Goal: Task Accomplishment & Management: Complete application form

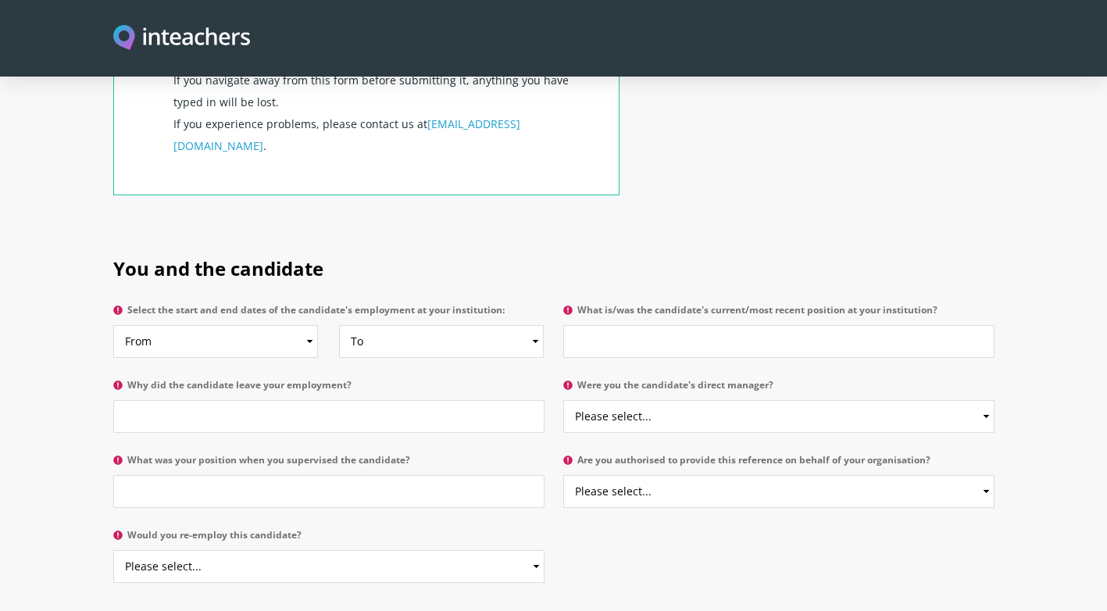
scroll to position [582, 0]
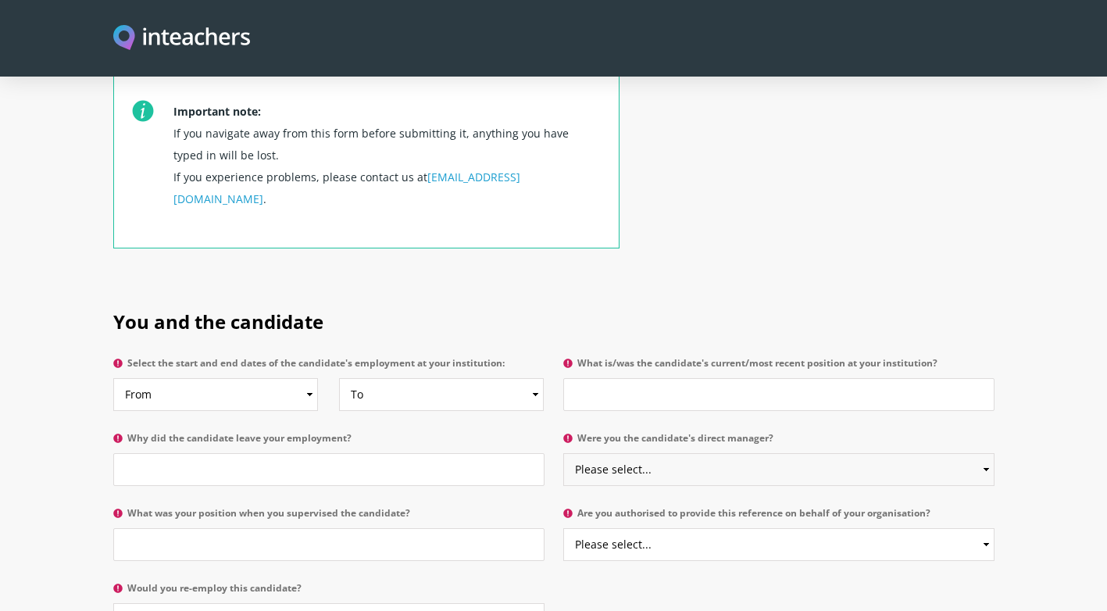
click at [630, 453] on select "Please select... Yes No" at bounding box center [778, 469] width 431 height 33
select select "Yes"
click at [563, 453] on select "Please select... Yes No" at bounding box center [778, 469] width 431 height 33
click at [410, 453] on input "Why did the candidate leave your employment?" at bounding box center [328, 469] width 431 height 33
type input "Better Opportunity"
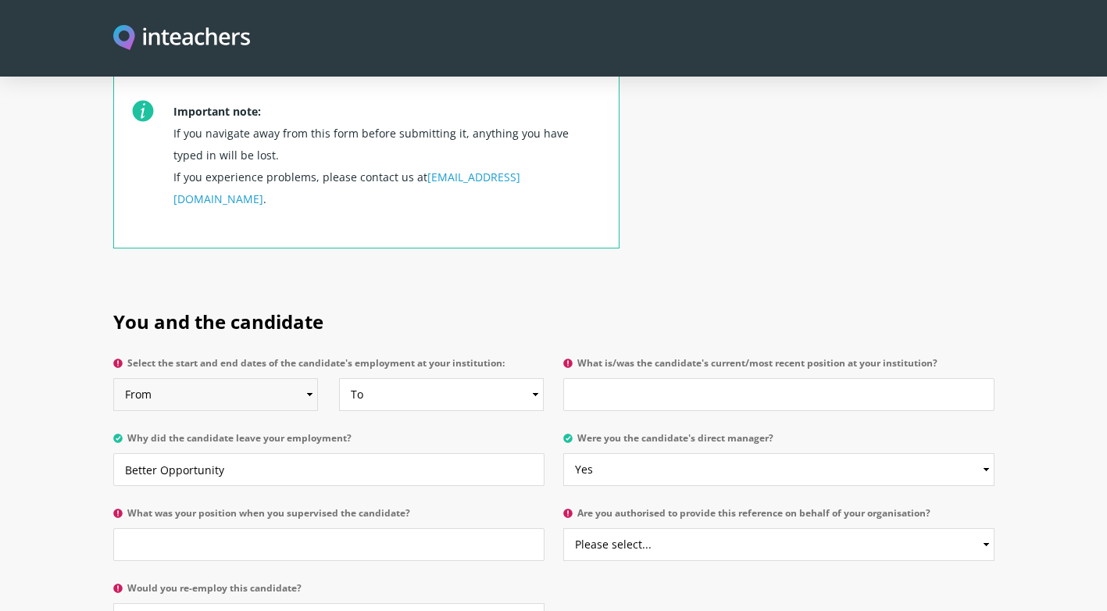
click at [296, 378] on select "From 2025 2024 2023 2022 2021 2020 2019 2018 2017 2016 2015 2014 2013 2012 2011…" at bounding box center [215, 394] width 205 height 33
select select "2014"
click at [113, 378] on select "From 2025 2024 2023 2022 2021 2020 2019 2018 2017 2016 2015 2014 2013 2012 2011…" at bounding box center [215, 394] width 205 height 33
click at [450, 378] on select "To Currently 2025 2024 2023 2022 2021 2020 2019 2018 2017 2016 2015 2014 2013 2…" at bounding box center [441, 394] width 205 height 33
select select "2018"
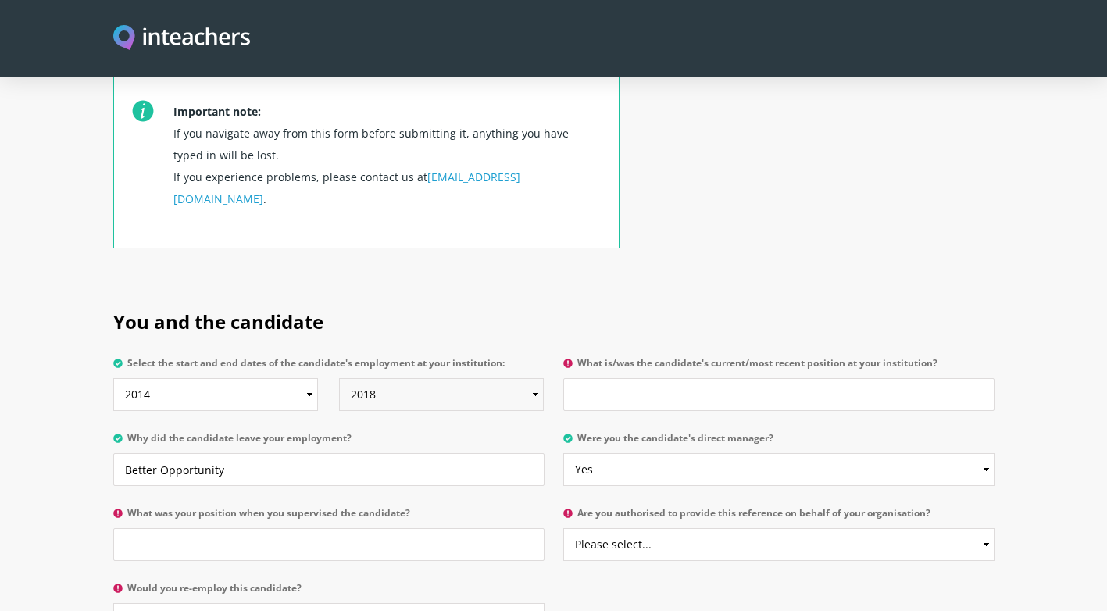
click at [339, 378] on select "To Currently 2025 2024 2023 2022 2021 2020 2019 2018 2017 2016 2015 2014 2013 2…" at bounding box center [441, 394] width 205 height 33
click at [648, 378] on input "What is/was the candidate's current/most recent position at your institution?" at bounding box center [778, 394] width 431 height 33
type input "Front Office Duty Manager"
click at [226, 528] on input "What was your position when you supervised the candidate?" at bounding box center [328, 544] width 431 height 33
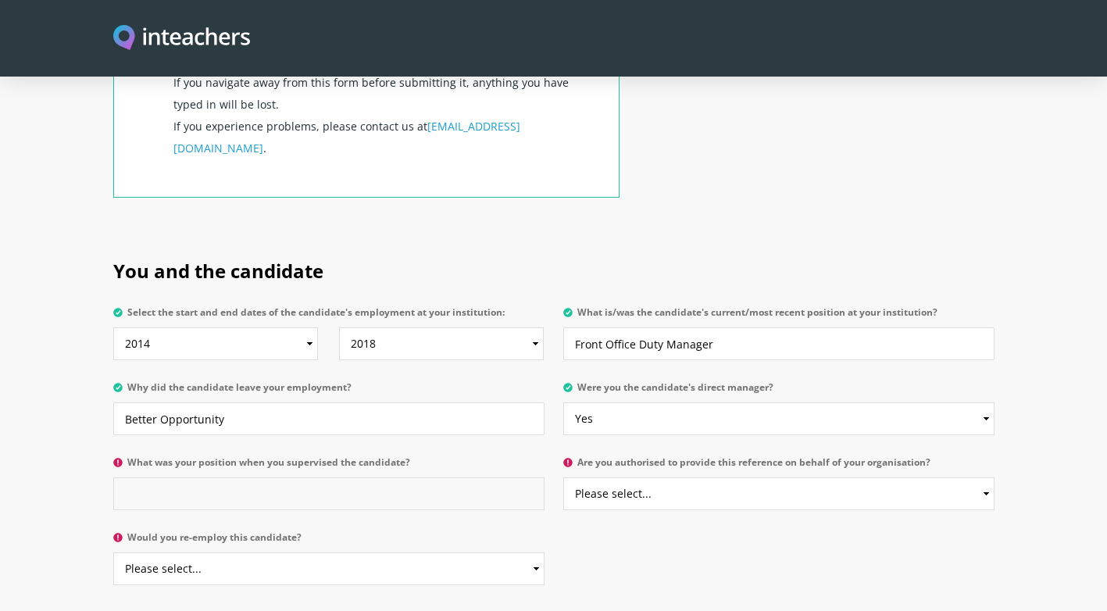
scroll to position [660, 0]
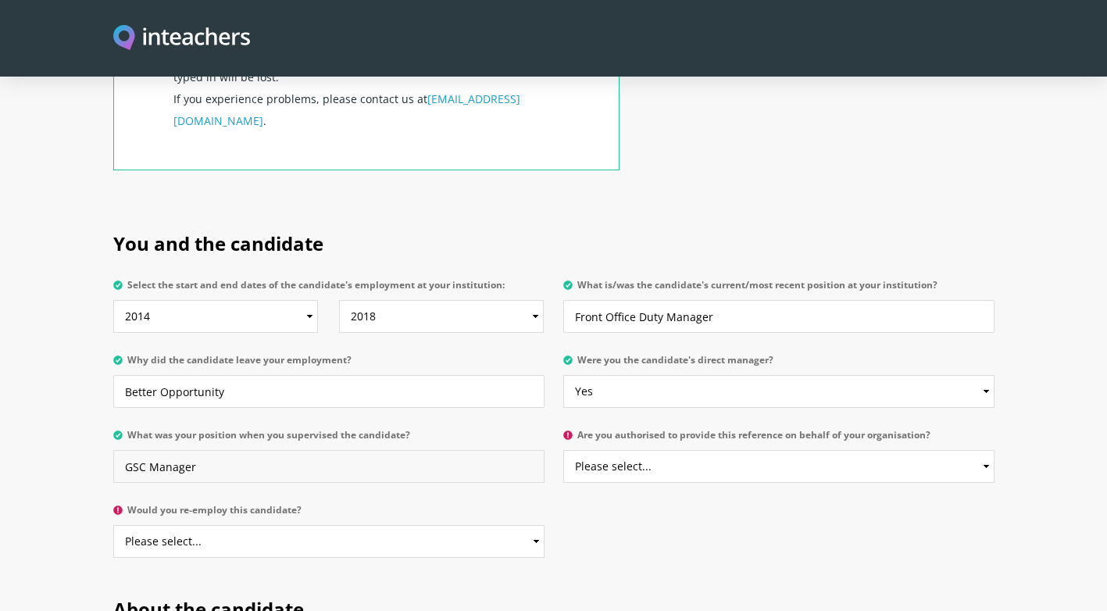
click at [145, 450] on input "GSC Manager" at bounding box center [328, 466] width 431 height 33
type input "Guest service center - Manager"
click at [671, 450] on select "Please select... Yes No" at bounding box center [778, 466] width 431 height 33
select select "Yes"
click at [563, 450] on select "Please select... Yes No" at bounding box center [778, 466] width 431 height 33
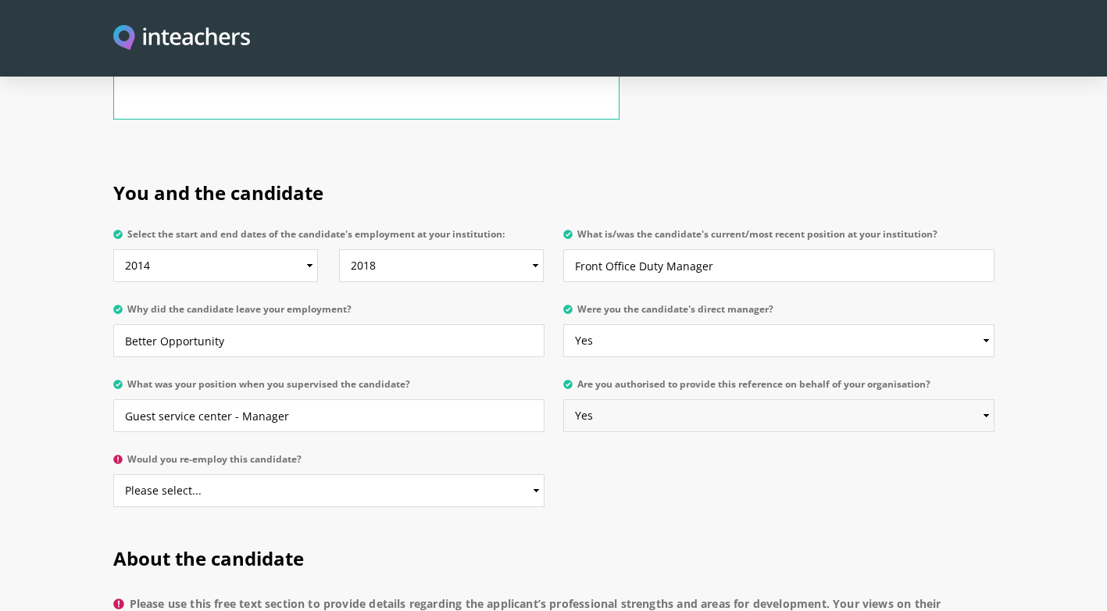
scroll to position [738, 0]
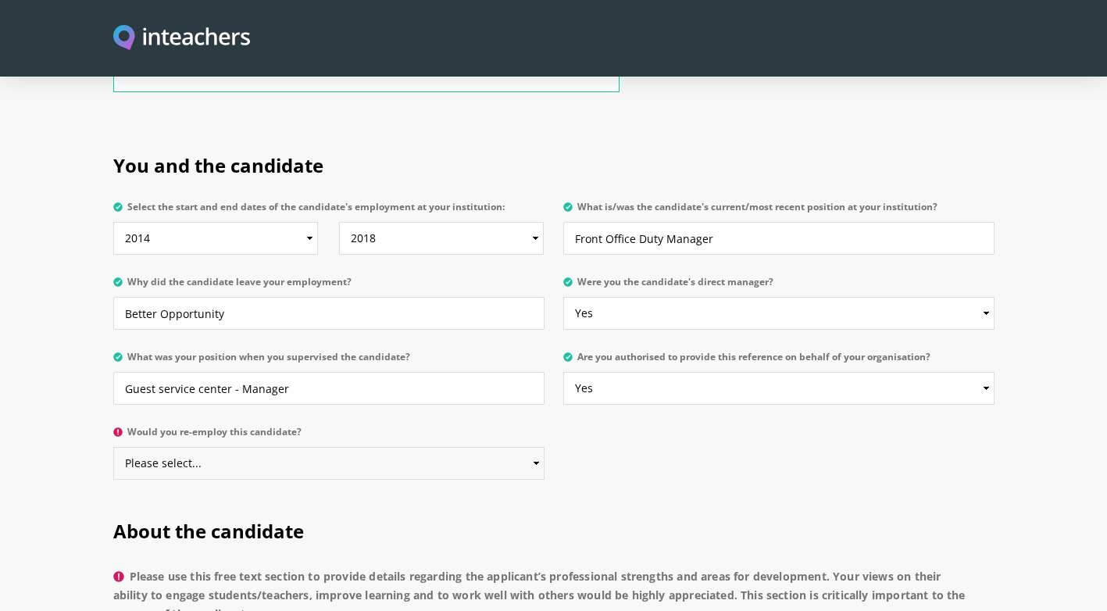
click at [495, 447] on select "Please select... Yes No" at bounding box center [328, 463] width 431 height 33
select select "Yes"
click at [113, 447] on select "Please select... Yes No" at bounding box center [328, 463] width 431 height 33
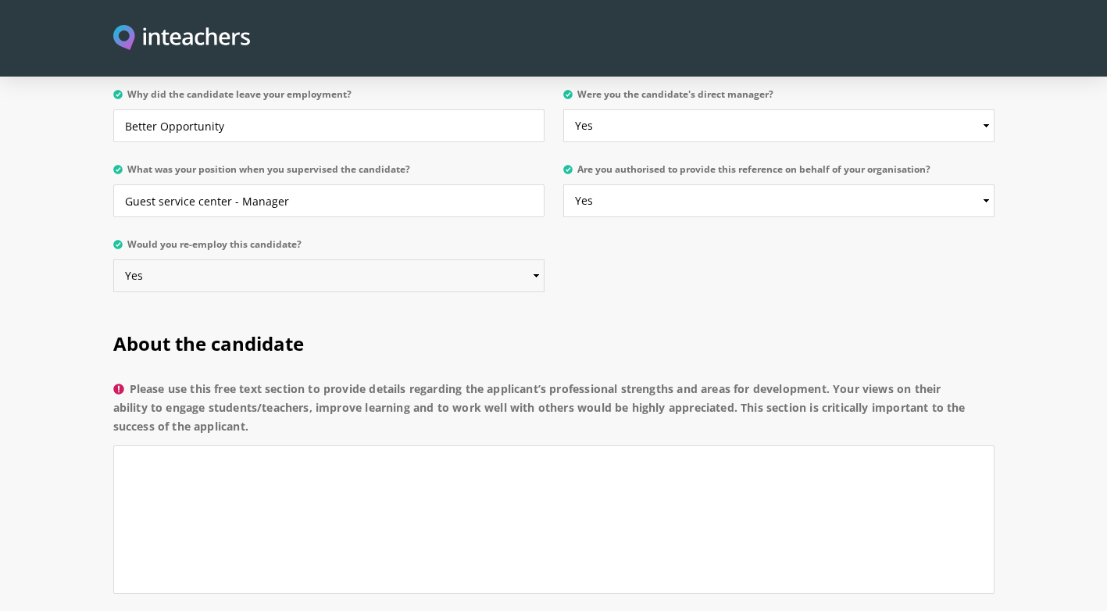
scroll to position [973, 0]
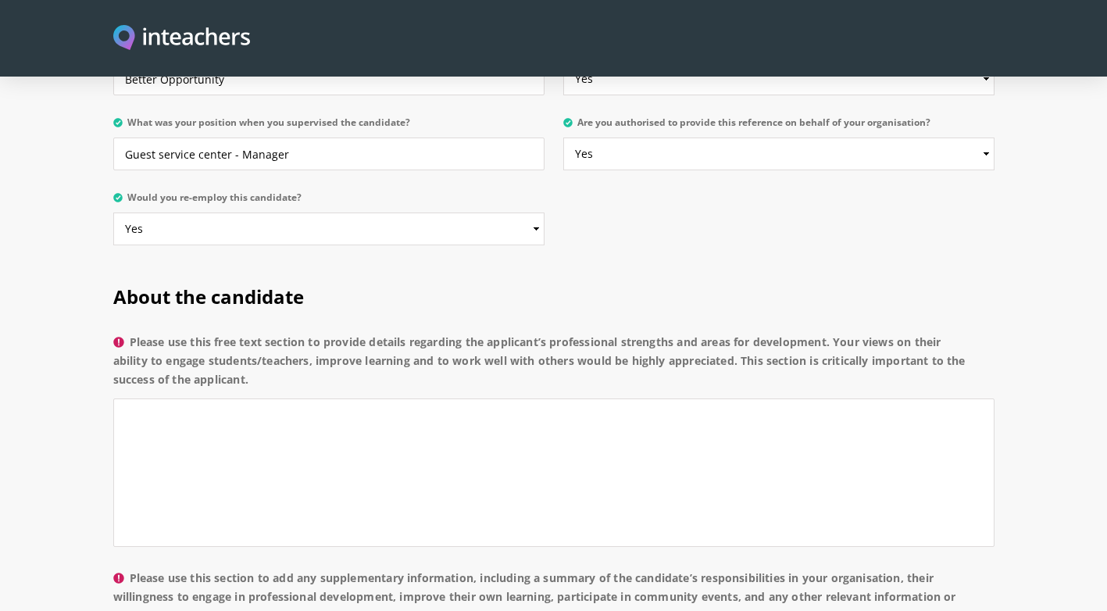
drag, startPoint x: 134, startPoint y: 298, endPoint x: 255, endPoint y: 337, distance: 127.2
click at [255, 337] on label "Please use this free text section to provide details regarding the applicant’s …" at bounding box center [553, 366] width 881 height 66
copy label "Please use this free text section to provide details regarding the applicant’s …"
drag, startPoint x: 89, startPoint y: 377, endPoint x: 119, endPoint y: 380, distance: 29.9
click at [89, 377] on section "About the candidate Please use this free text section to provide details regard…" at bounding box center [553, 621] width 1107 height 721
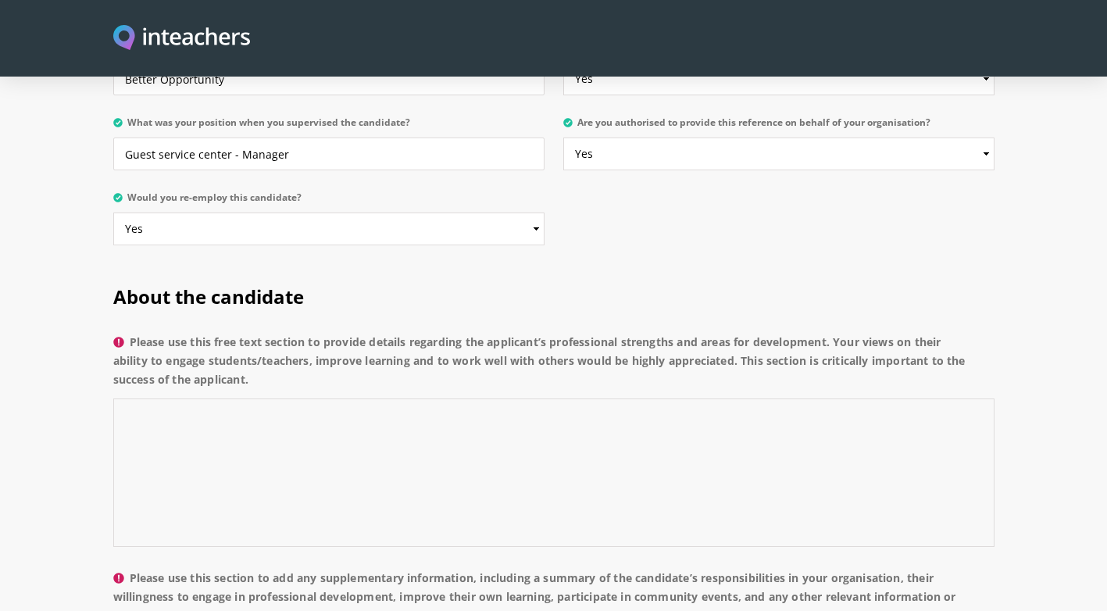
click at [144, 398] on textarea "Please use this free text section to provide details regarding the applicant’s …" at bounding box center [553, 472] width 881 height 148
paste textarea "The applicant brings a unique and valuable perspective to the teaching professi…"
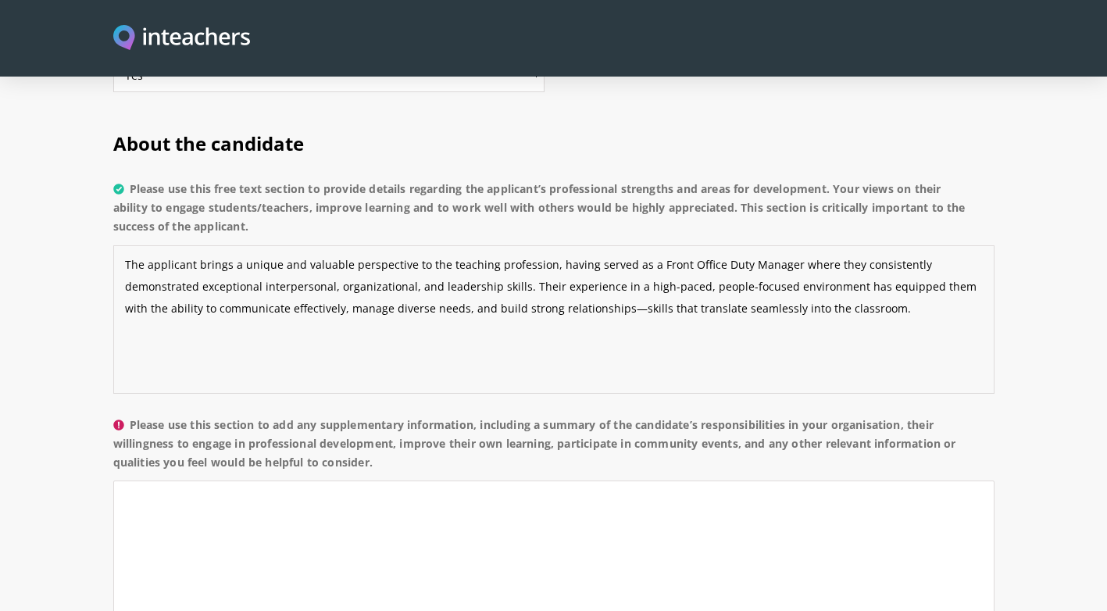
scroll to position [1129, 0]
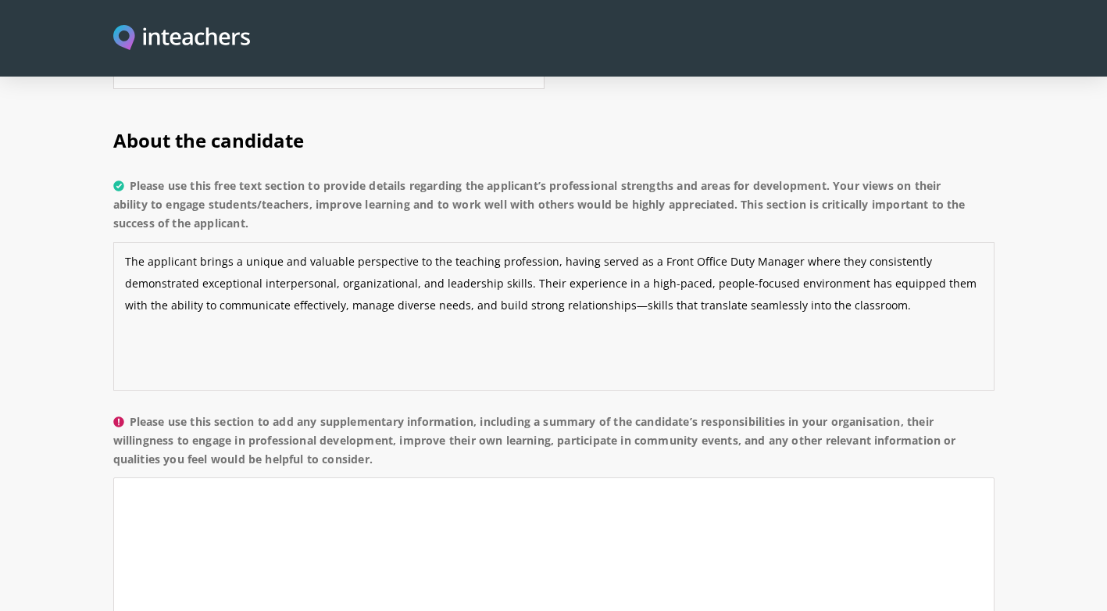
type textarea "The applicant brings a unique and valuable perspective to the teaching professi…"
drag, startPoint x: 134, startPoint y: 374, endPoint x: 384, endPoint y: 421, distance: 255.1
click at [384, 421] on label "Please use this section to add any supplementary information, including a summa…" at bounding box center [553, 445] width 881 height 66
copy label "Please use this section to add any supplementary information, including a summa…"
click at [163, 477] on textarea "Please use this section to add any supplementary information, including a summa…" at bounding box center [553, 551] width 881 height 148
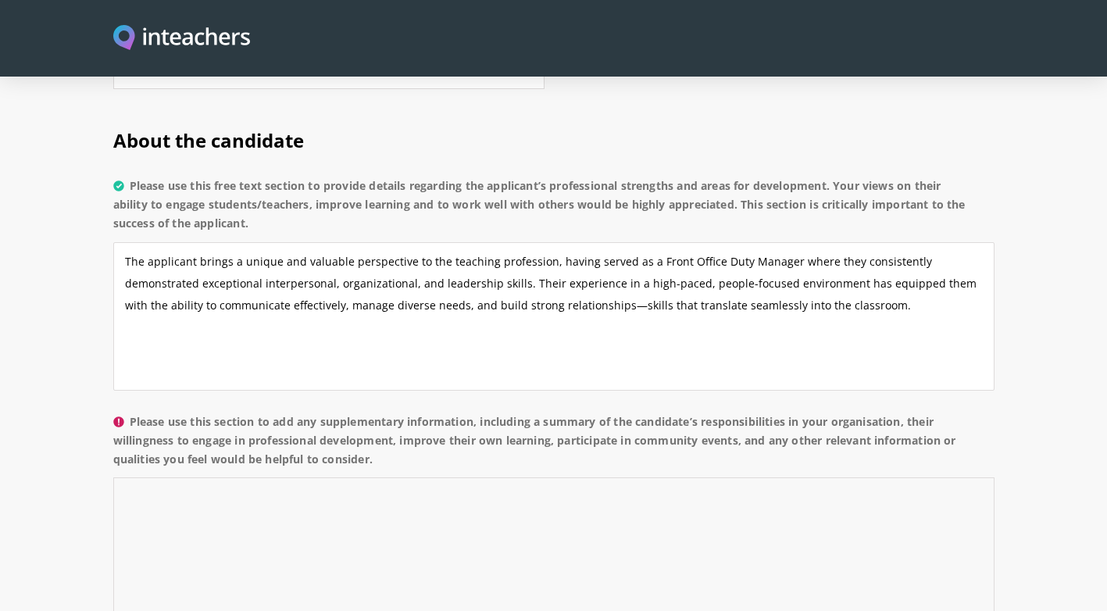
paste textarea "During their time as a Front Office Duty Manager, the applicant held a range of…"
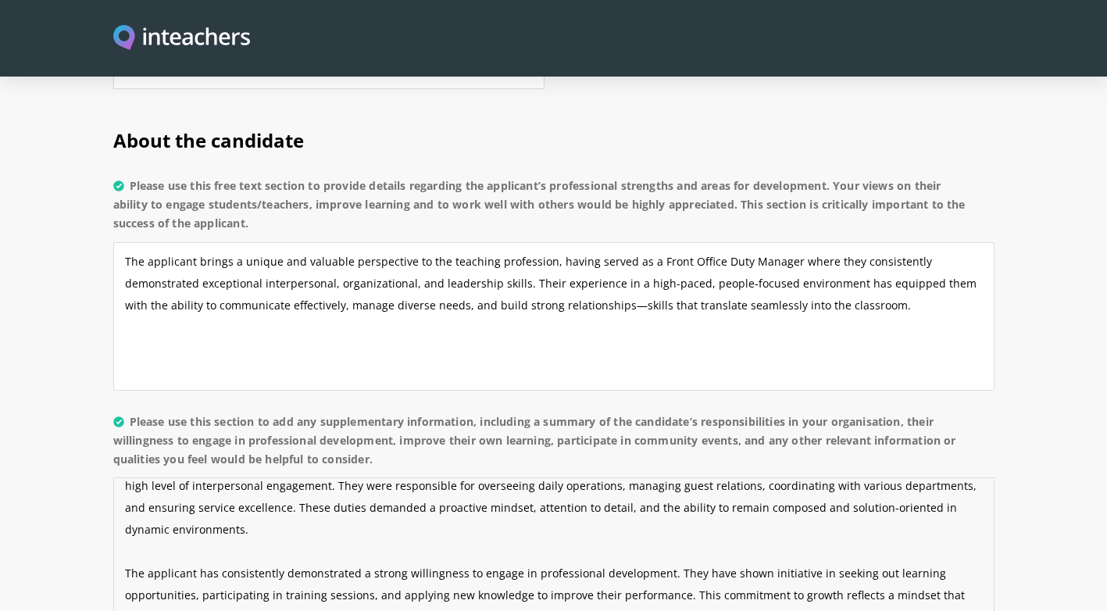
scroll to position [44, 0]
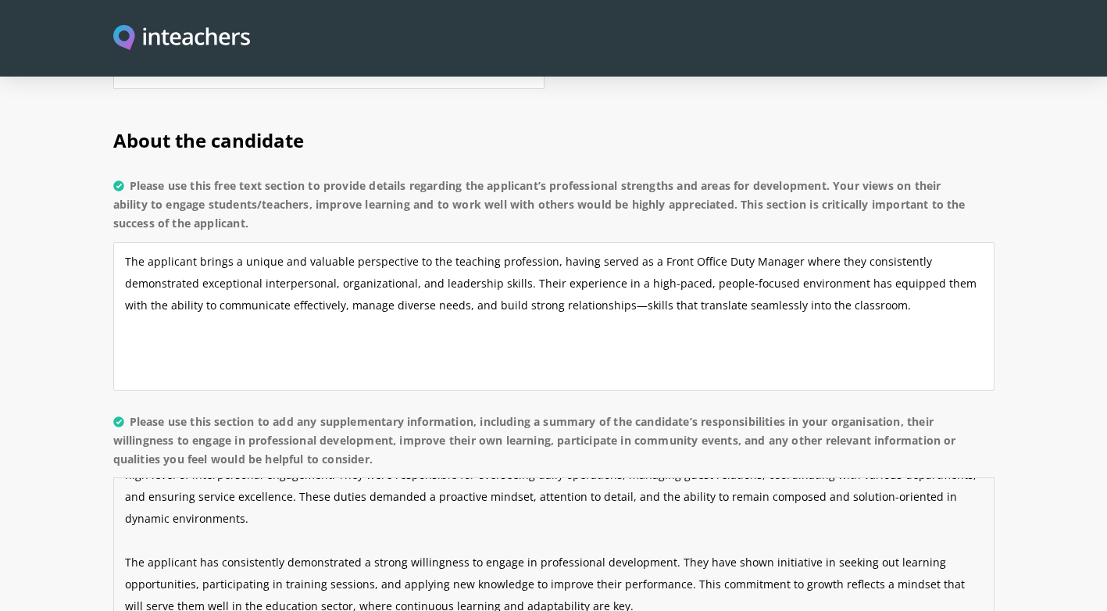
click at [146, 499] on textarea "During their time as a Front Office Duty Manager, the applicant held a range of…" at bounding box center [553, 551] width 881 height 148
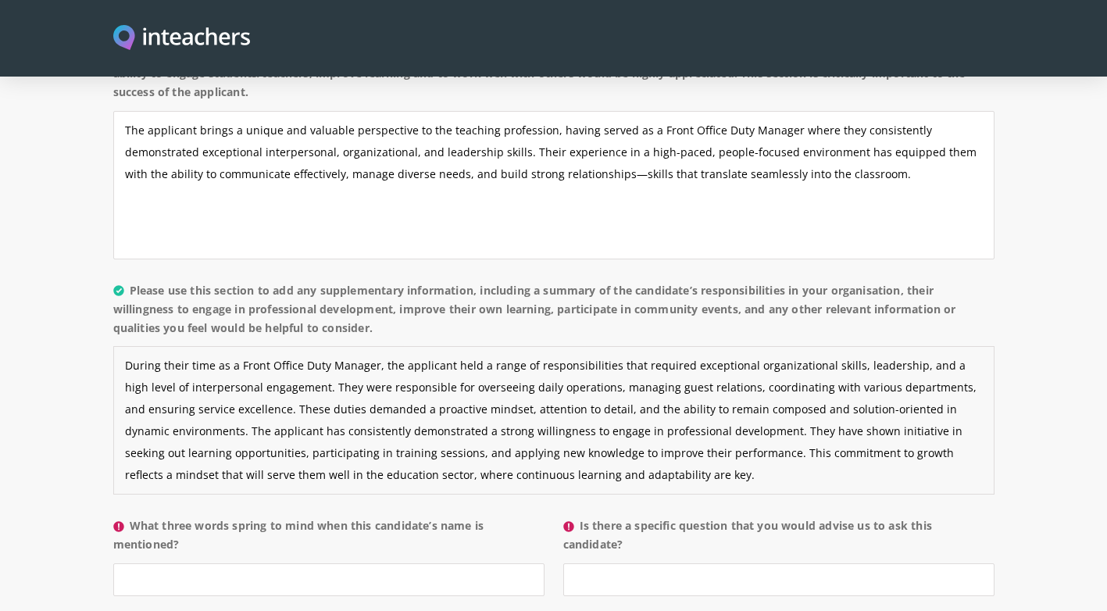
scroll to position [1441, 0]
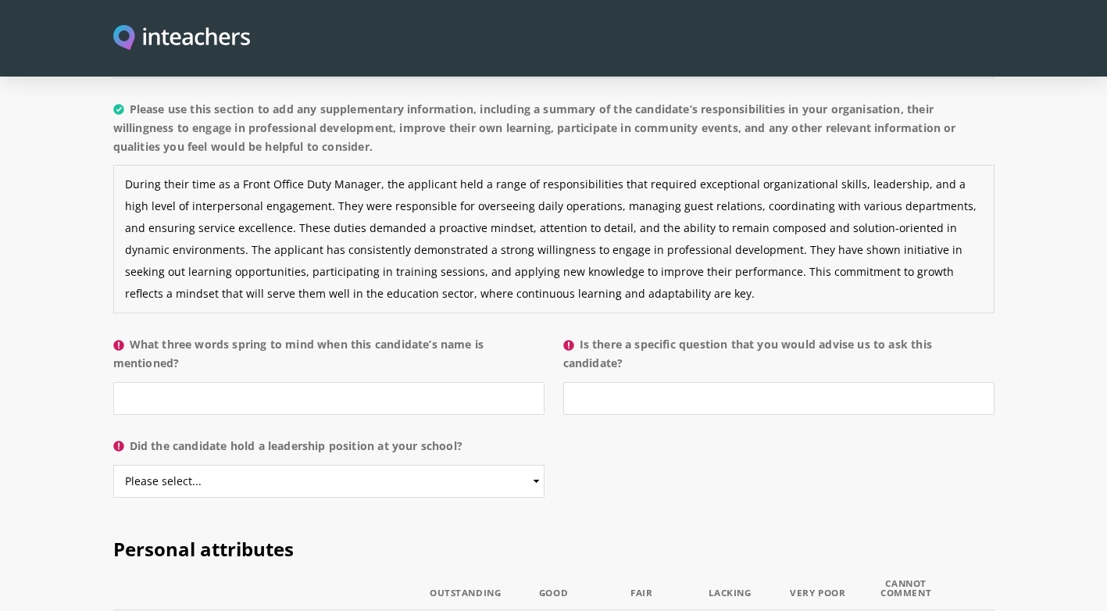
type textarea "During their time as a Front Office Duty Manager, the applicant held a range of…"
drag, startPoint x: 132, startPoint y: 297, endPoint x: 183, endPoint y: 320, distance: 55.6
click at [183, 335] on label "What three words spring to mind when this candidate’s name is mentioned?" at bounding box center [328, 358] width 431 height 47
copy label "What three words spring to mind when this candidate’s name is mentioned?"
click at [159, 382] on input "What three words spring to mind when this candidate’s name is mentioned?" at bounding box center [328, 398] width 431 height 33
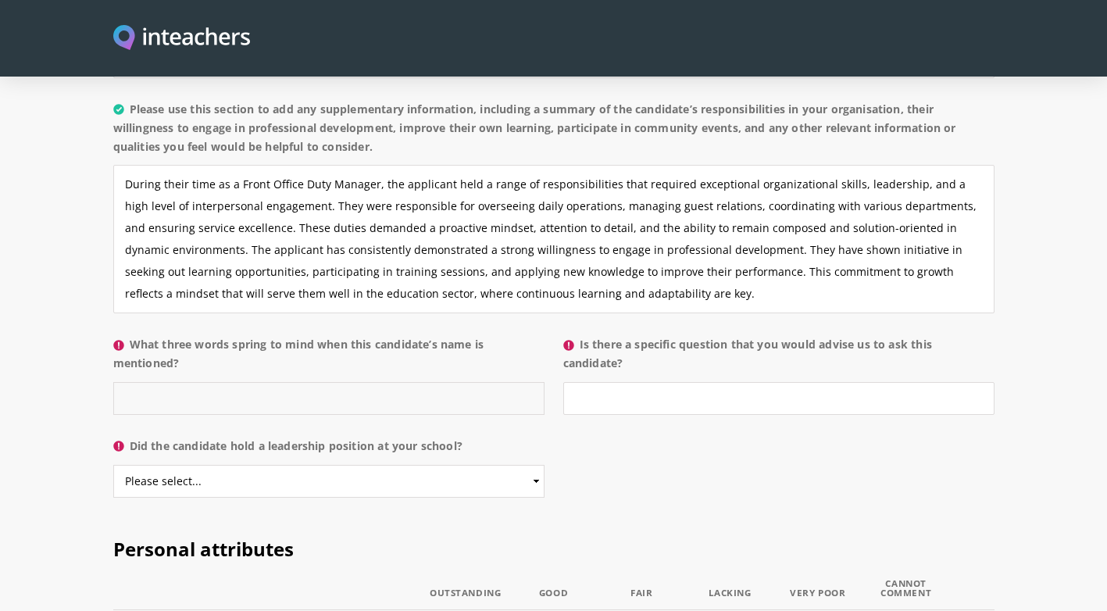
paste input "Professional, Personable, Committed"
type input "Professional, Personable, Committed"
drag, startPoint x: 581, startPoint y: 301, endPoint x: 623, endPoint y: 319, distance: 45.1
click at [623, 335] on label "Is there a specific question that you would advise us to ask this candidate?" at bounding box center [778, 358] width 431 height 47
drag, startPoint x: 623, startPoint y: 319, endPoint x: 599, endPoint y: 354, distance: 42.3
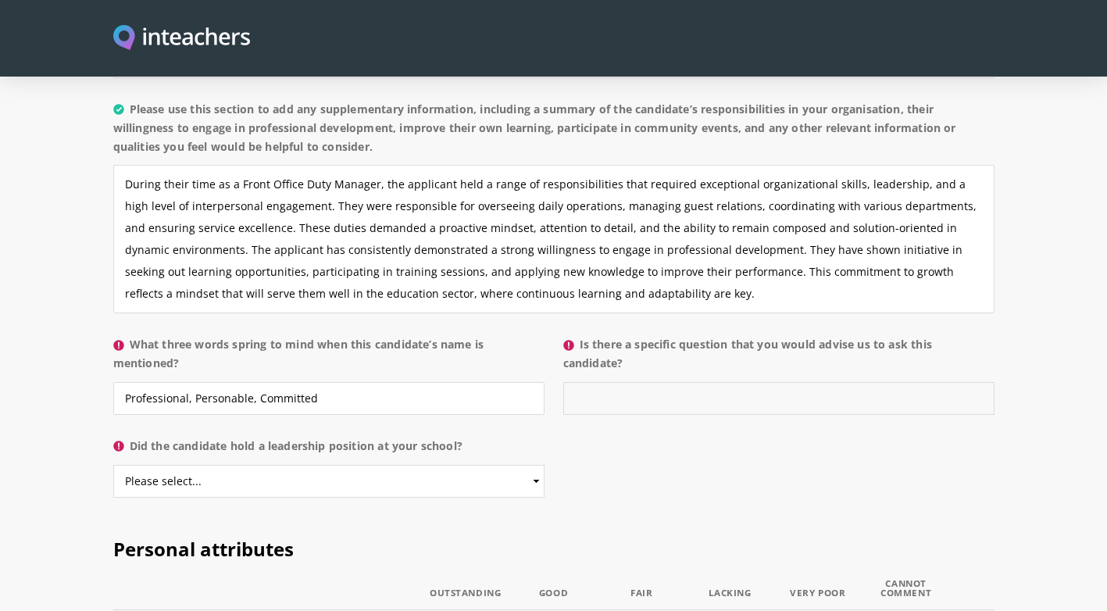
click at [599, 382] on input "Is there a specific question that you would advise us to ask this candidate?" at bounding box center [778, 398] width 431 height 33
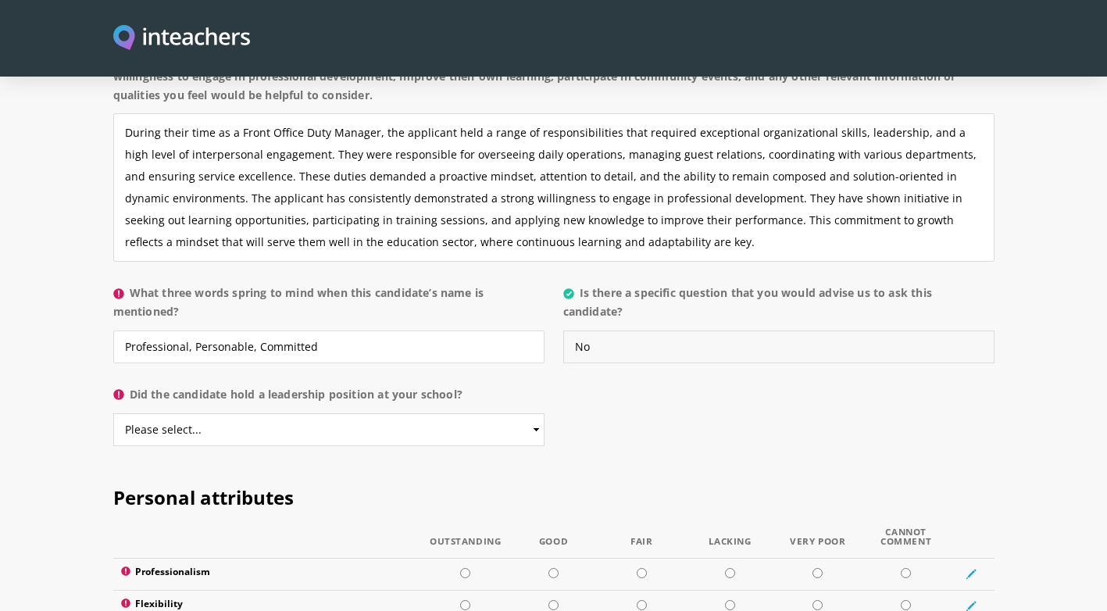
scroll to position [1520, 0]
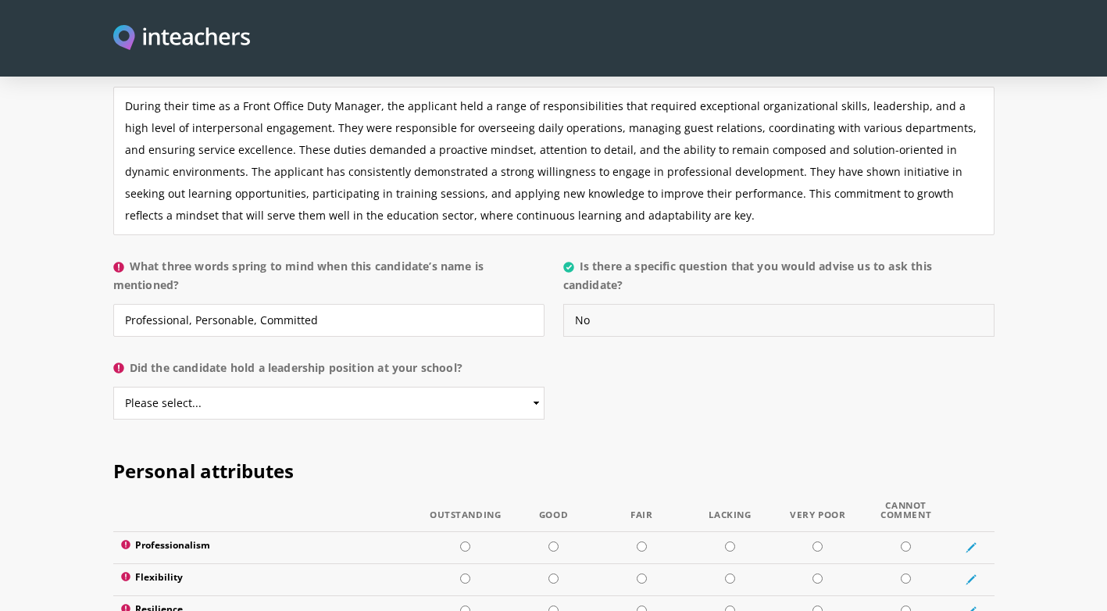
type input "No"
click at [407, 387] on select "Please select... Yes No" at bounding box center [328, 403] width 431 height 33
select select "Yes"
click at [113, 387] on select "Please select... Yes No" at bounding box center [328, 403] width 431 height 33
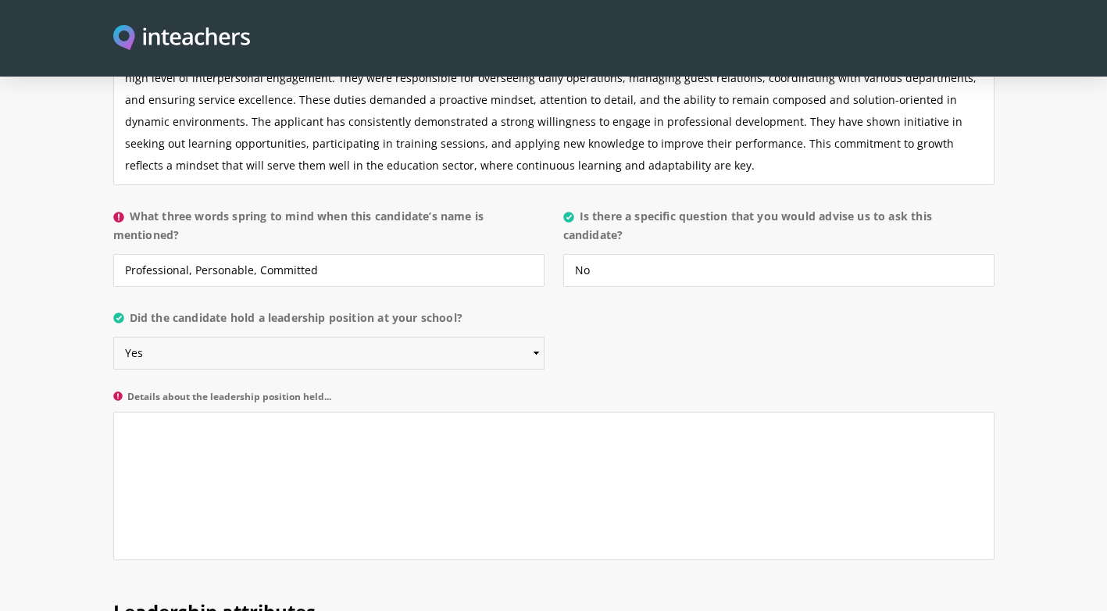
scroll to position [1598, 0]
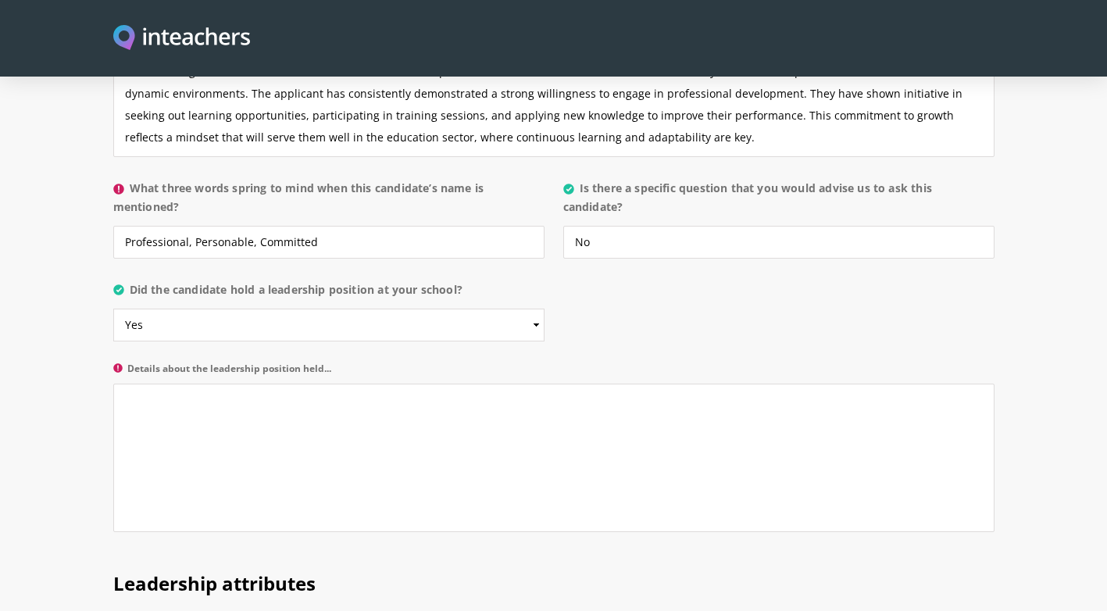
drag, startPoint x: 462, startPoint y: 246, endPoint x: 134, endPoint y: 237, distance: 329.0
click at [134, 280] on label "Did the candidate hold a leadership position at your school?" at bounding box center [328, 294] width 431 height 28
copy label "Did the candidate hold a leadership position at your school"
click at [172, 395] on textarea "Details about the leadership position held..." at bounding box center [553, 458] width 881 height 148
paste textarea "Victoria brings a unique blend of professionalism, warmth, and leadership exper…"
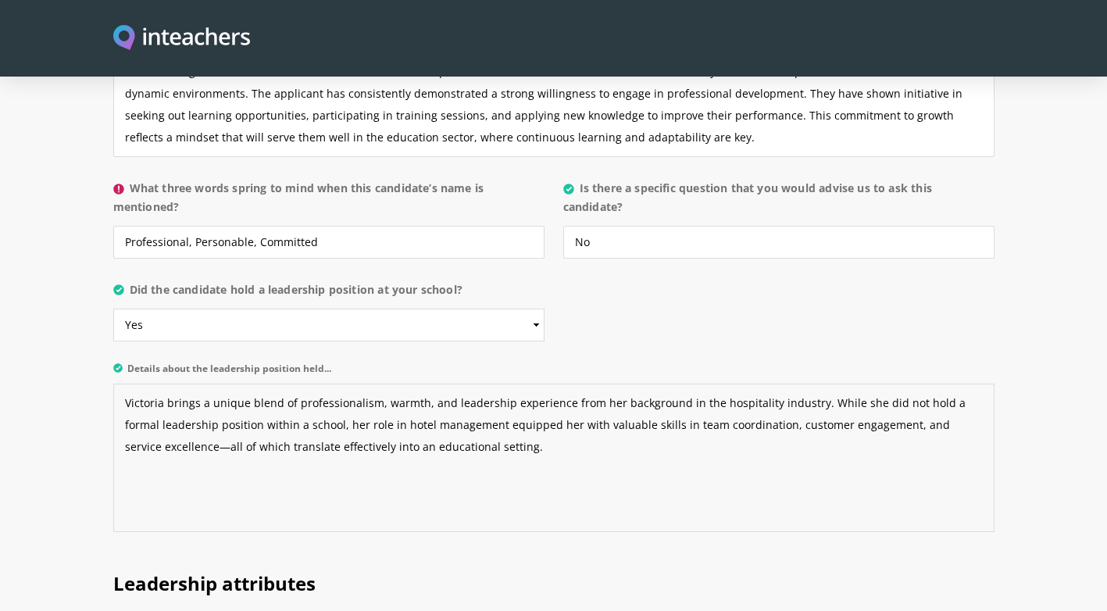
drag, startPoint x: 861, startPoint y: 359, endPoint x: 898, endPoint y: 361, distance: 37.6
click at [898, 384] on textarea "Victoria brings a unique blend of professionalism, warmth, and leadership exper…" at bounding box center [553, 458] width 881 height 148
click at [300, 384] on textarea "Victoria brings a unique blend of professionalism, warmth, and leadership exper…" at bounding box center [553, 458] width 881 height 148
click at [464, 402] on textarea "Victoria brings a unique blend of professionalism, warmth, and leadership exper…" at bounding box center [553, 458] width 881 height 148
click at [443, 407] on textarea "Victoria brings a unique blend of professionalism, warmth, and leadership exper…" at bounding box center [553, 458] width 881 height 148
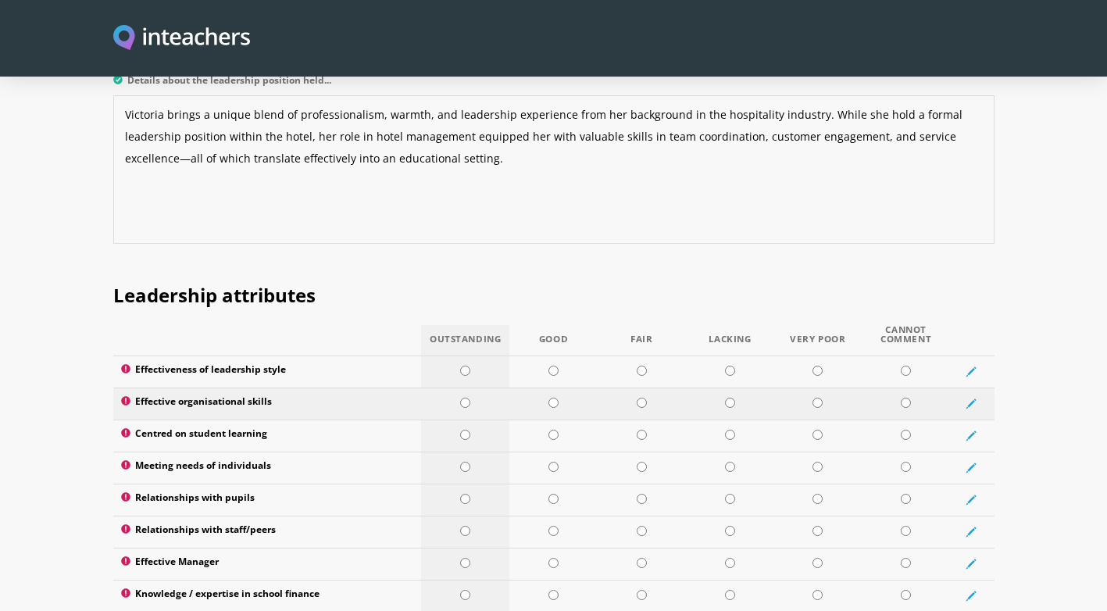
scroll to position [1910, 0]
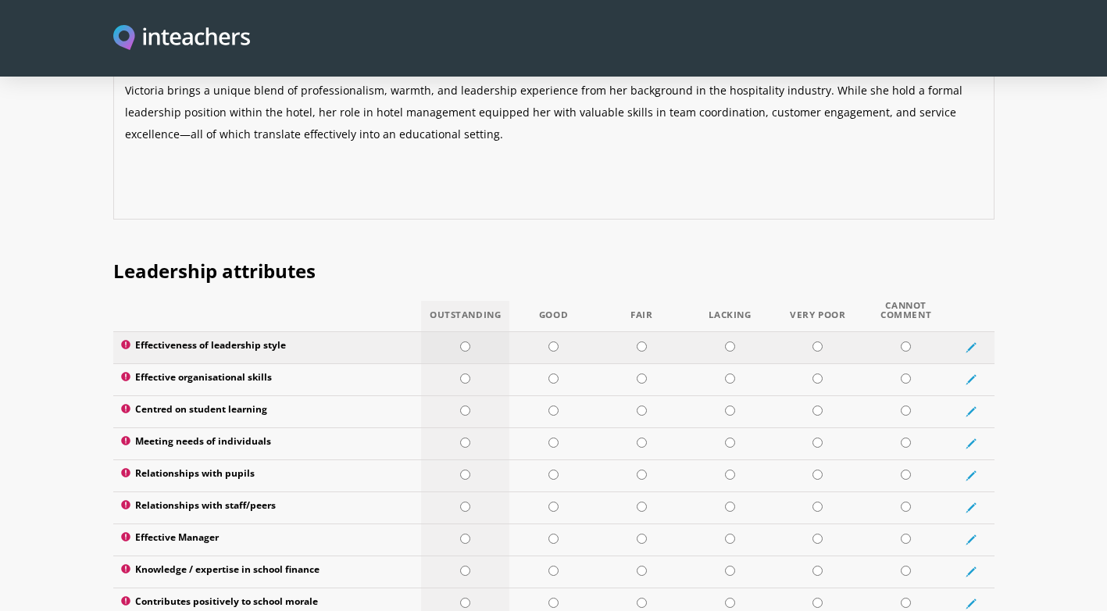
type textarea "Victoria brings a unique blend of professionalism, warmth, and leadership exper…"
click at [466, 341] on input "radio" at bounding box center [465, 346] width 10 height 10
radio input "true"
click at [462, 373] on input "radio" at bounding box center [465, 378] width 10 height 10
radio input "true"
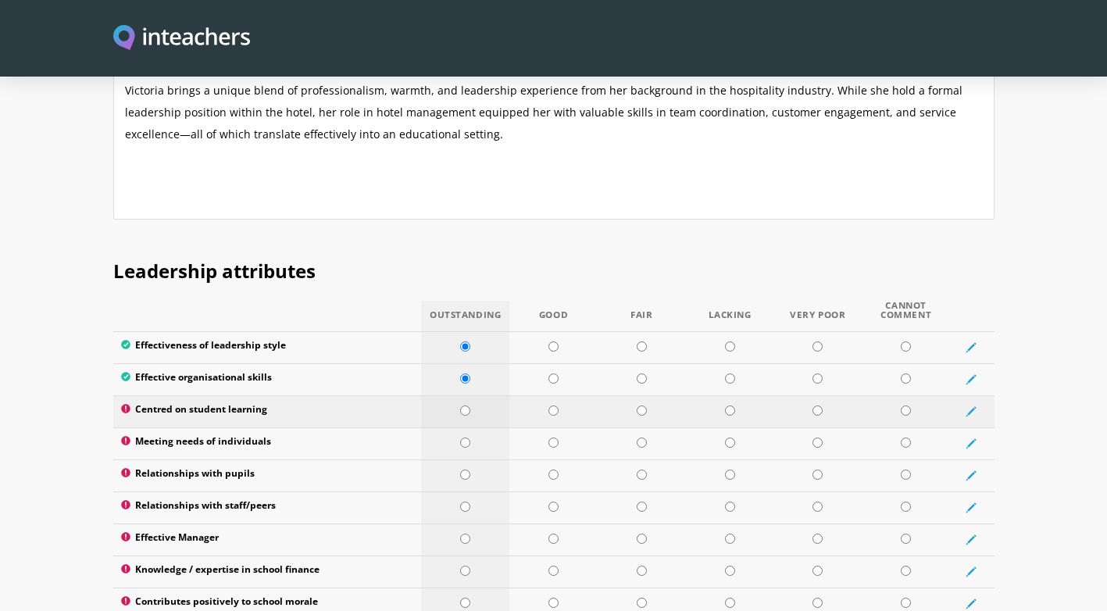
scroll to position [1988, 0]
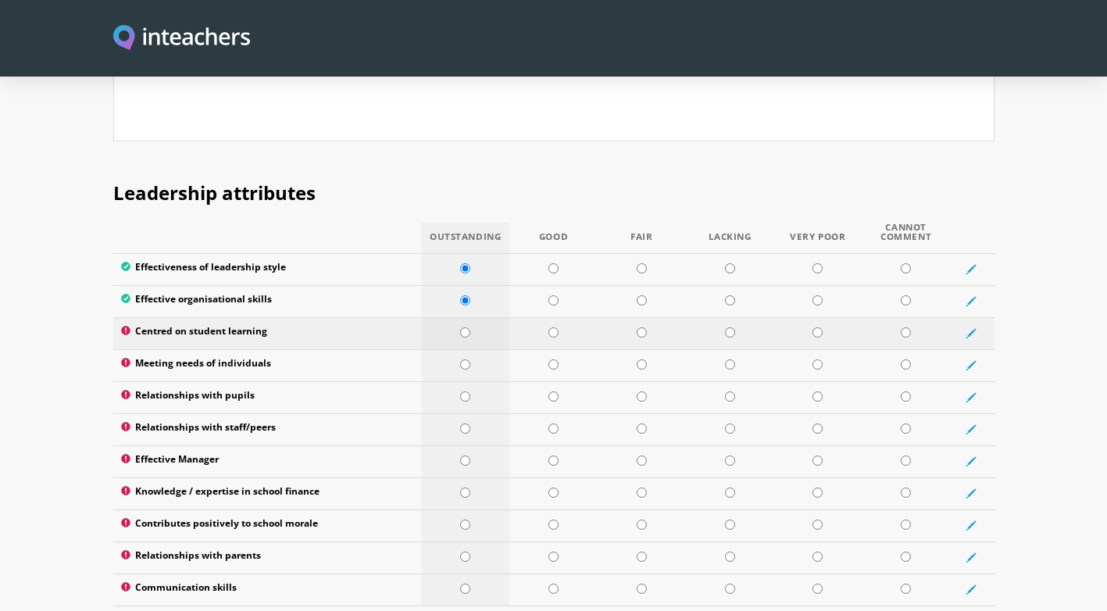
click at [466, 327] on input "radio" at bounding box center [465, 332] width 10 height 10
radio input "true"
click at [466, 359] on input "radio" at bounding box center [465, 364] width 10 height 10
radio input "true"
click at [467, 391] on input "radio" at bounding box center [465, 396] width 10 height 10
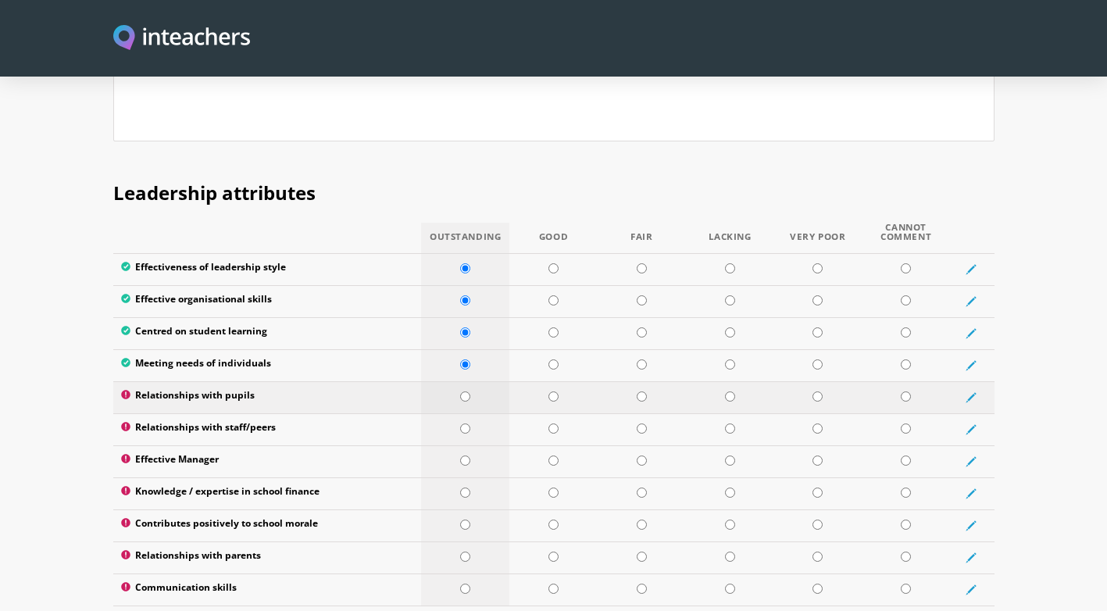
radio input "true"
click at [465, 423] on input "radio" at bounding box center [465, 428] width 10 height 10
radio input "true"
click at [464, 455] on input "radio" at bounding box center [465, 460] width 10 height 10
radio input "true"
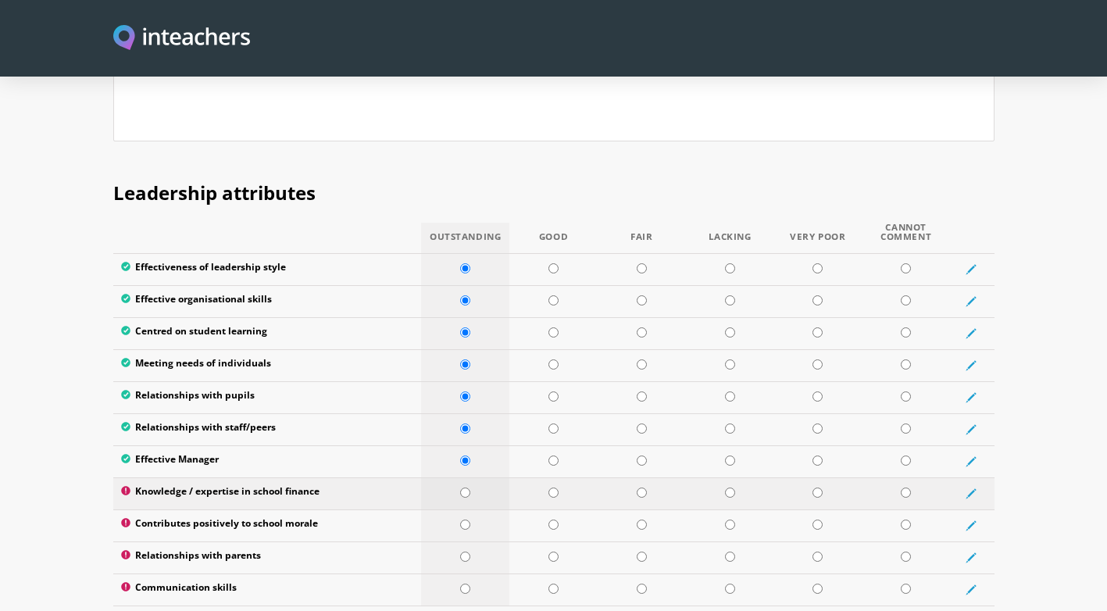
scroll to position [2066, 0]
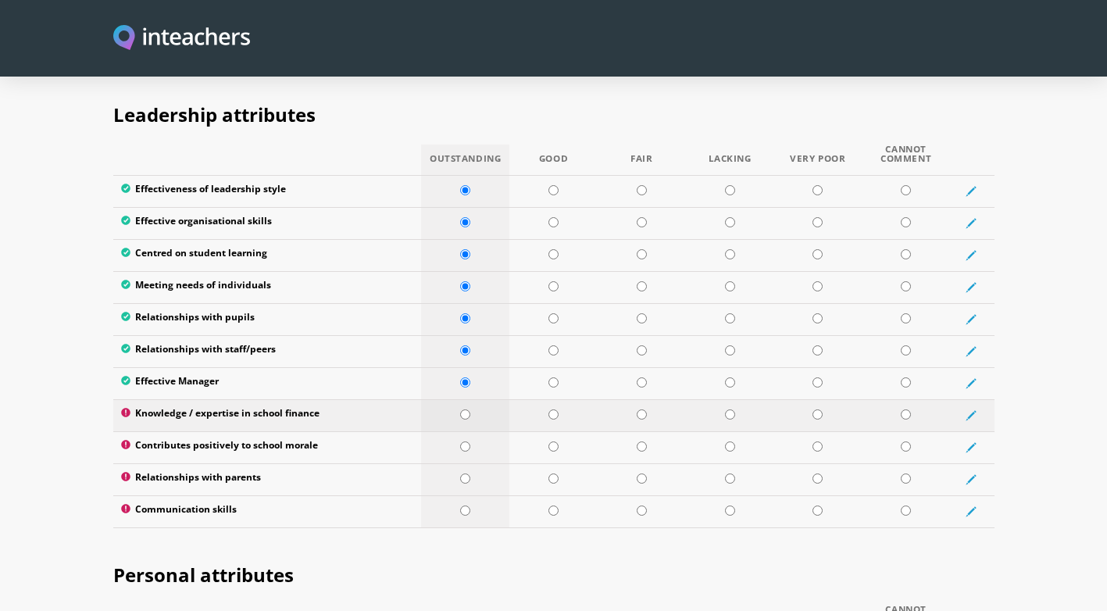
click at [464, 409] on input "radio" at bounding box center [465, 414] width 10 height 10
radio input "true"
click at [465, 441] on input "radio" at bounding box center [465, 446] width 10 height 10
radio input "true"
click at [462, 473] on input "radio" at bounding box center [465, 478] width 10 height 10
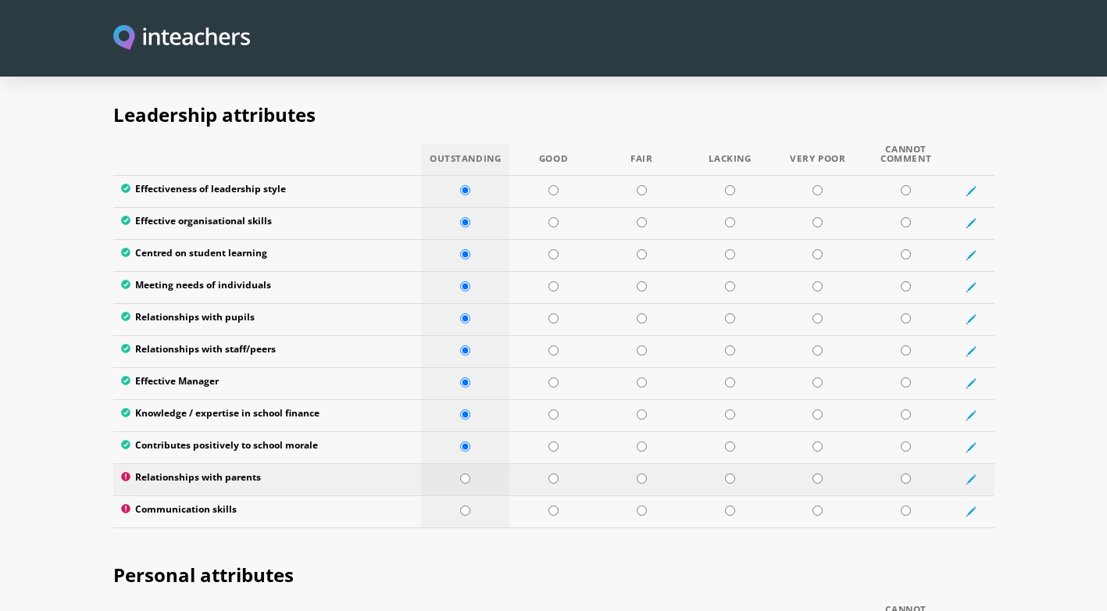
radio input "true"
click at [461, 505] on input "radio" at bounding box center [465, 510] width 10 height 10
radio input "true"
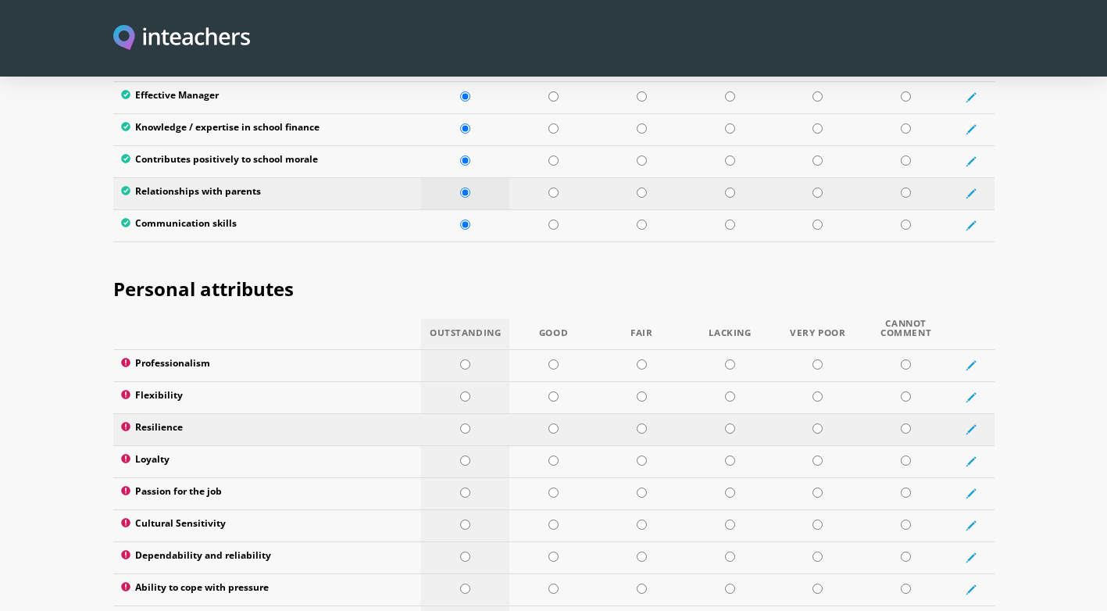
scroll to position [2379, 0]
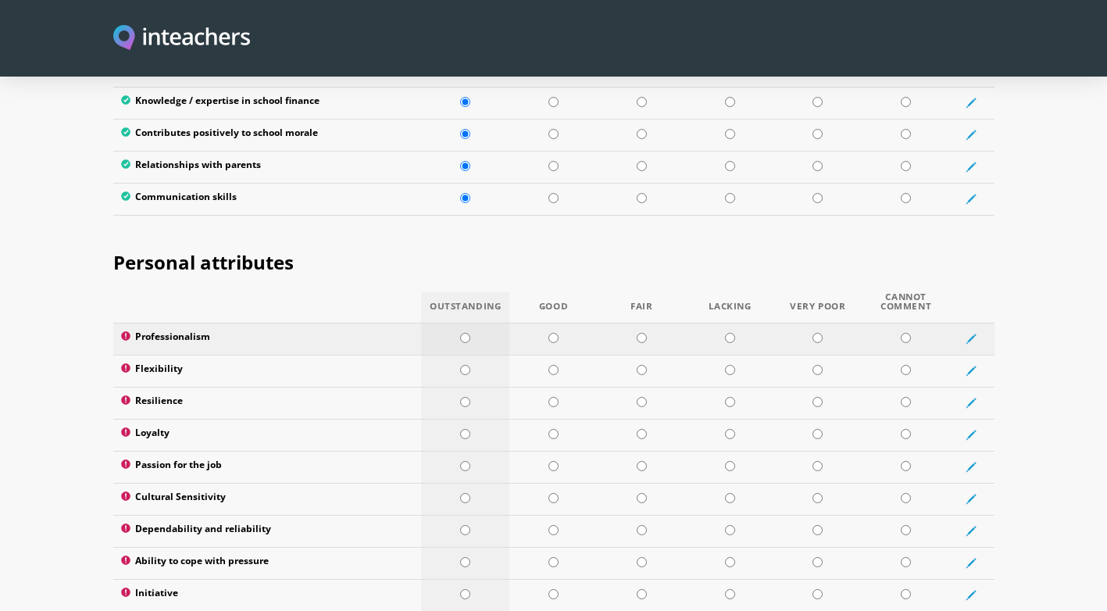
click at [461, 333] on input "radio" at bounding box center [465, 338] width 10 height 10
radio input "true"
click at [462, 365] on input "radio" at bounding box center [465, 370] width 10 height 10
radio input "true"
click at [462, 387] on td at bounding box center [465, 403] width 88 height 32
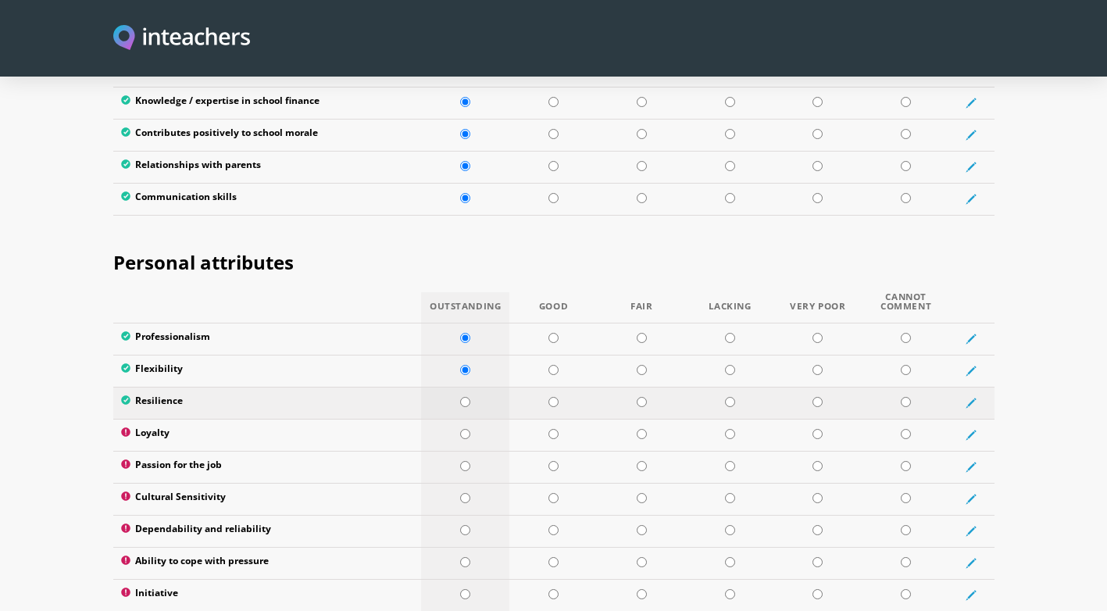
radio input "true"
click at [466, 429] on input "radio" at bounding box center [465, 434] width 10 height 10
radio input "true"
click at [462, 461] on input "radio" at bounding box center [465, 466] width 10 height 10
radio input "true"
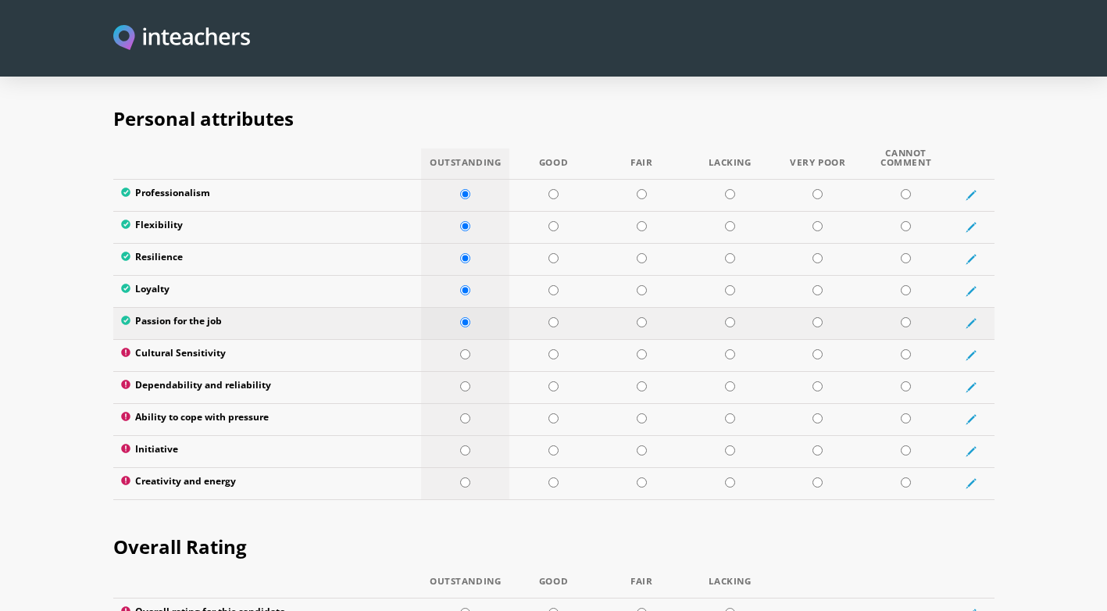
scroll to position [2535, 0]
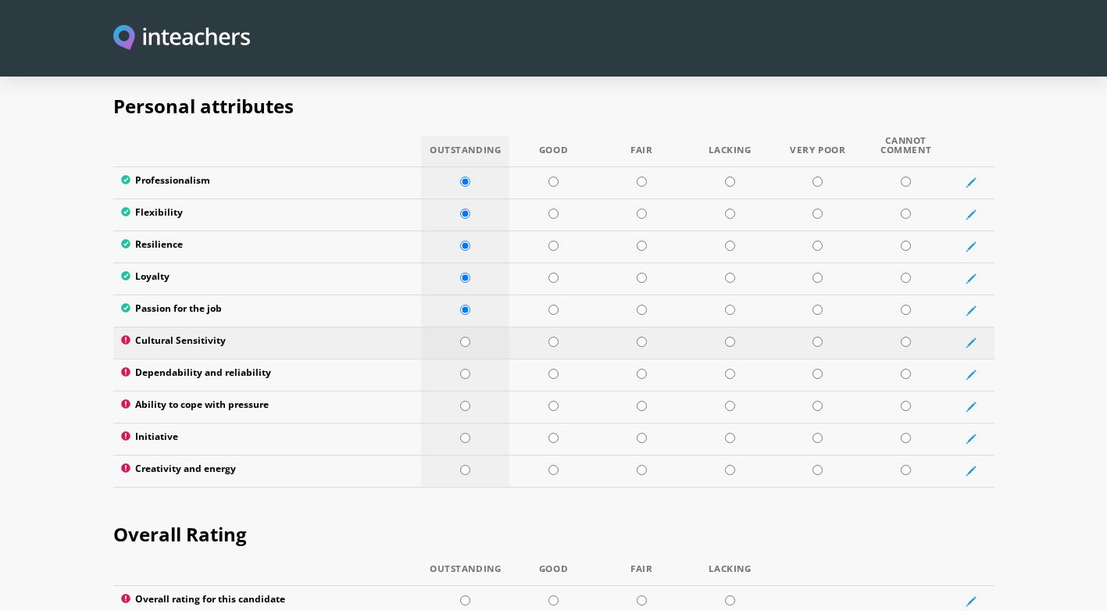
click at [465, 337] on input "radio" at bounding box center [465, 342] width 10 height 10
radio input "true"
click at [466, 369] on input "radio" at bounding box center [465, 374] width 10 height 10
radio input "true"
click at [462, 401] on input "radio" at bounding box center [465, 406] width 10 height 10
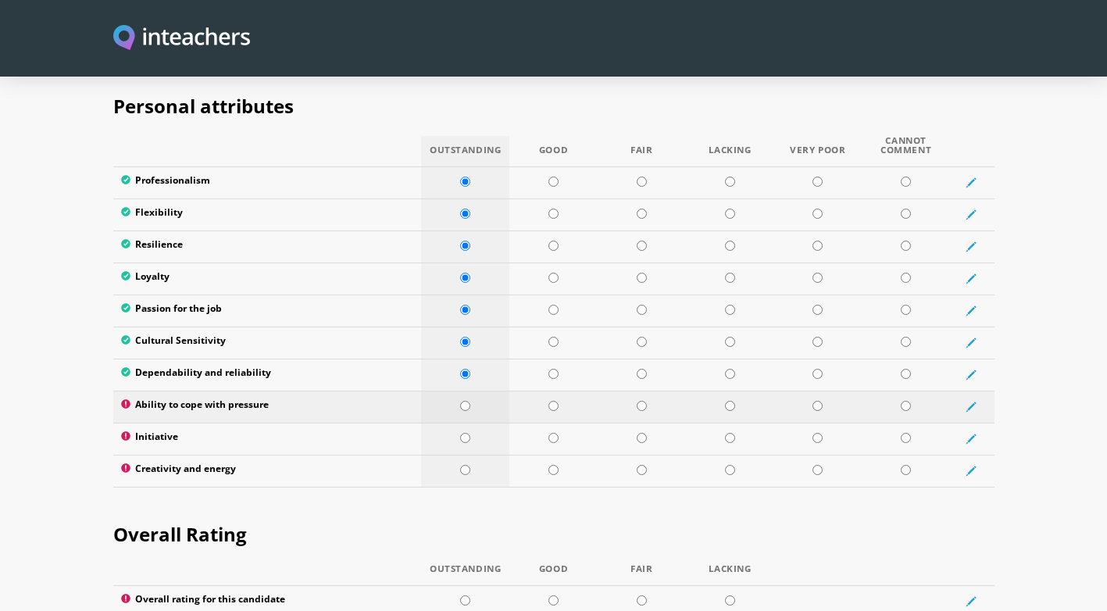
radio input "true"
click at [461, 423] on td at bounding box center [465, 439] width 88 height 32
radio input "true"
click at [462, 465] on input "radio" at bounding box center [465, 470] width 10 height 10
radio input "true"
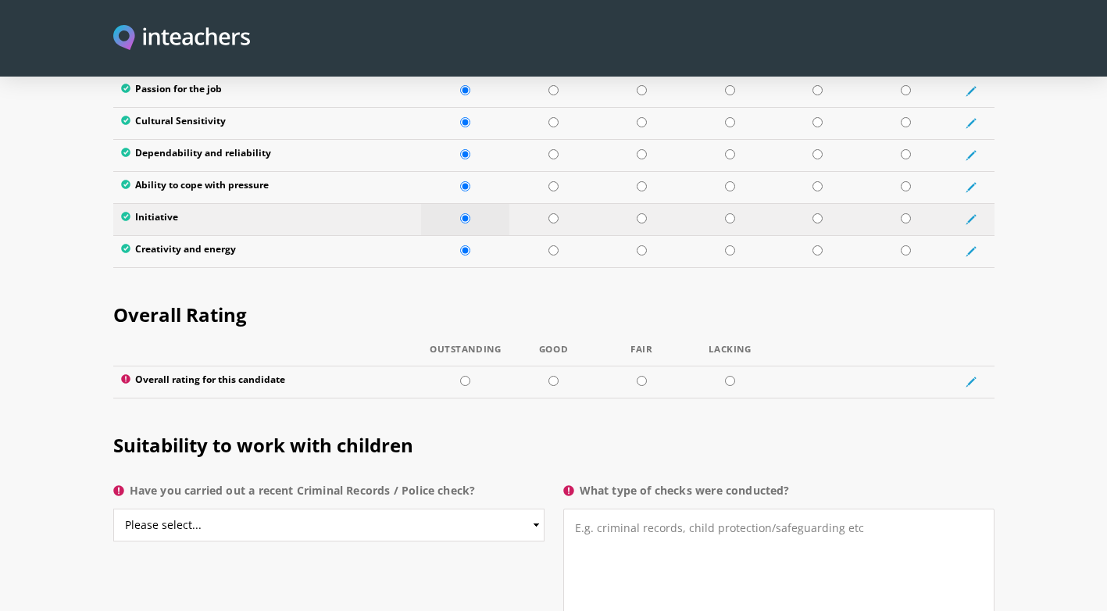
scroll to position [2770, 0]
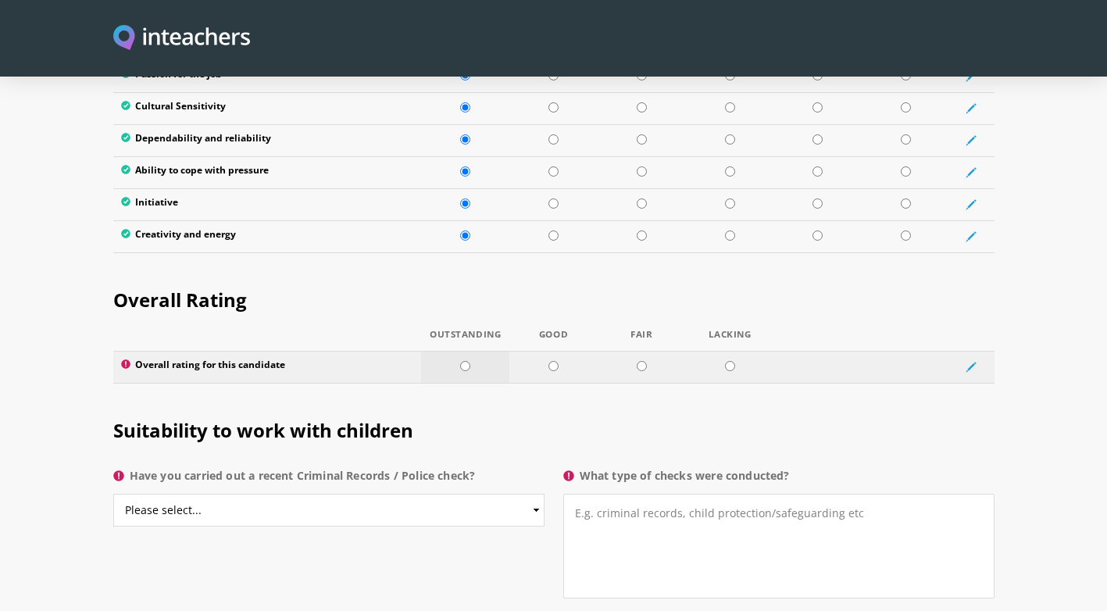
click at [463, 361] on input "radio" at bounding box center [465, 366] width 10 height 10
radio input "true"
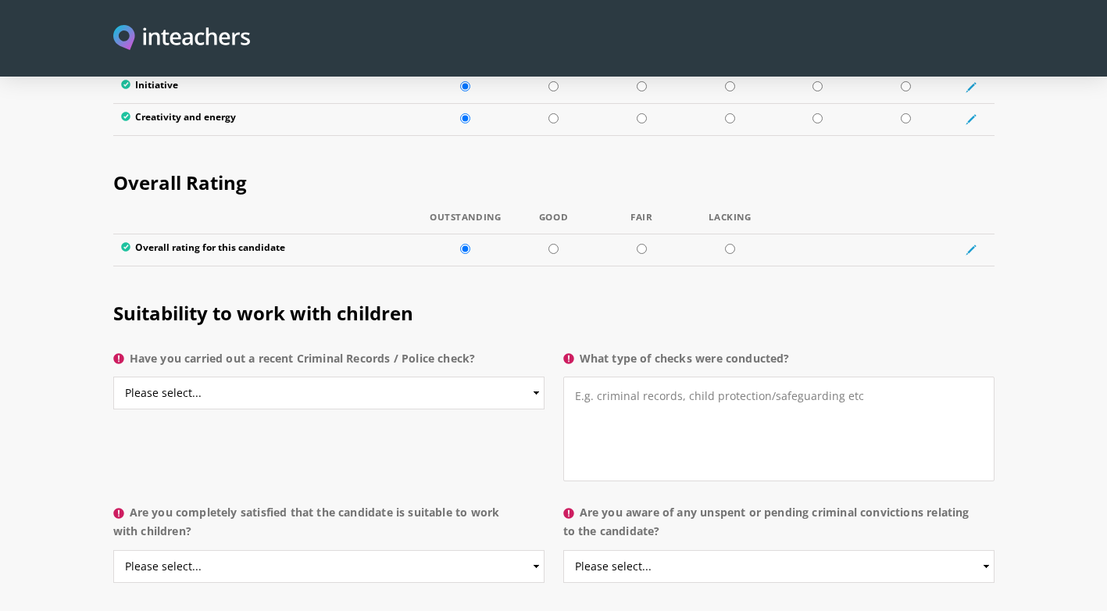
scroll to position [2926, 0]
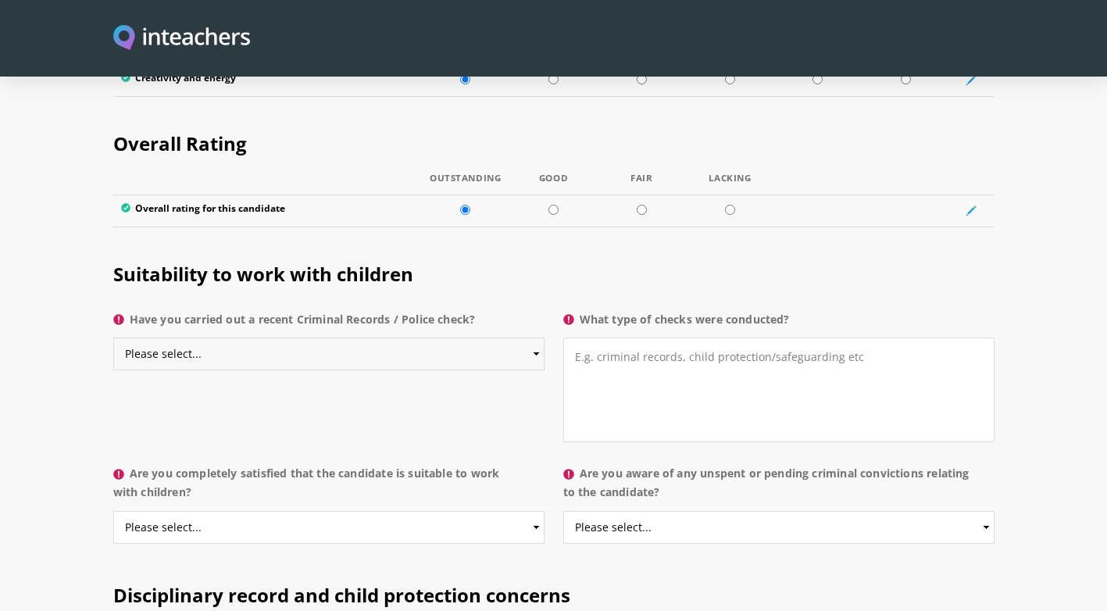
click at [431, 337] on select "Please select... Yes No Do not know" at bounding box center [328, 353] width 431 height 33
select select "Do not know"
click at [113, 337] on select "Please select... Yes No Do not know" at bounding box center [328, 353] width 431 height 33
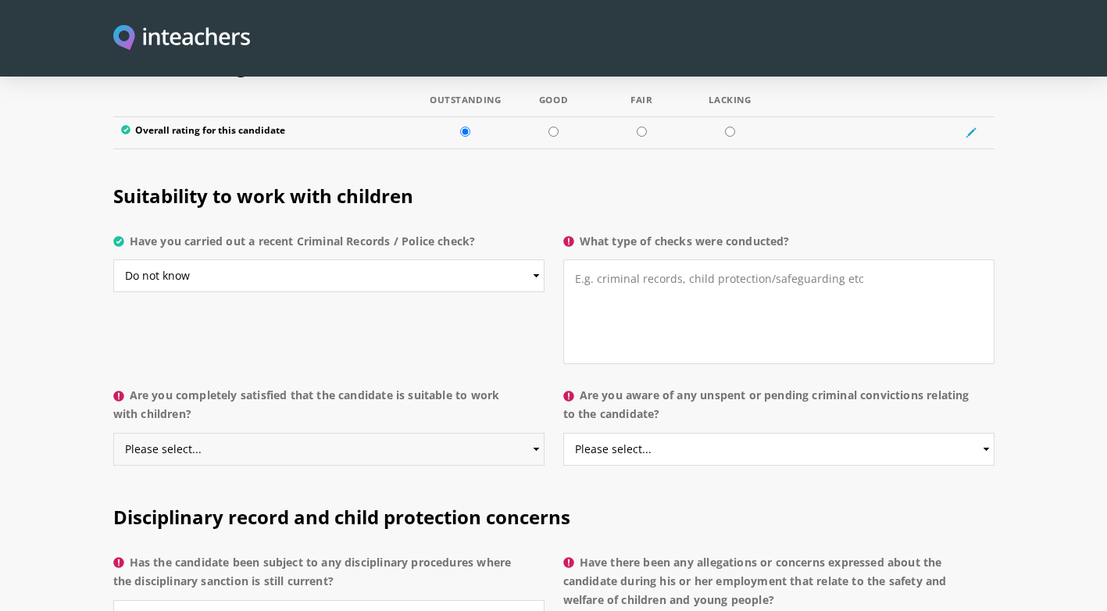
click at [473, 433] on select "Please select... Yes No Do not know" at bounding box center [328, 449] width 431 height 33
select select "Yes"
click at [113, 433] on select "Please select... Yes No Do not know" at bounding box center [328, 449] width 431 height 33
click at [514, 259] on select "Please select... Yes No Do not know" at bounding box center [328, 275] width 431 height 33
select select "No"
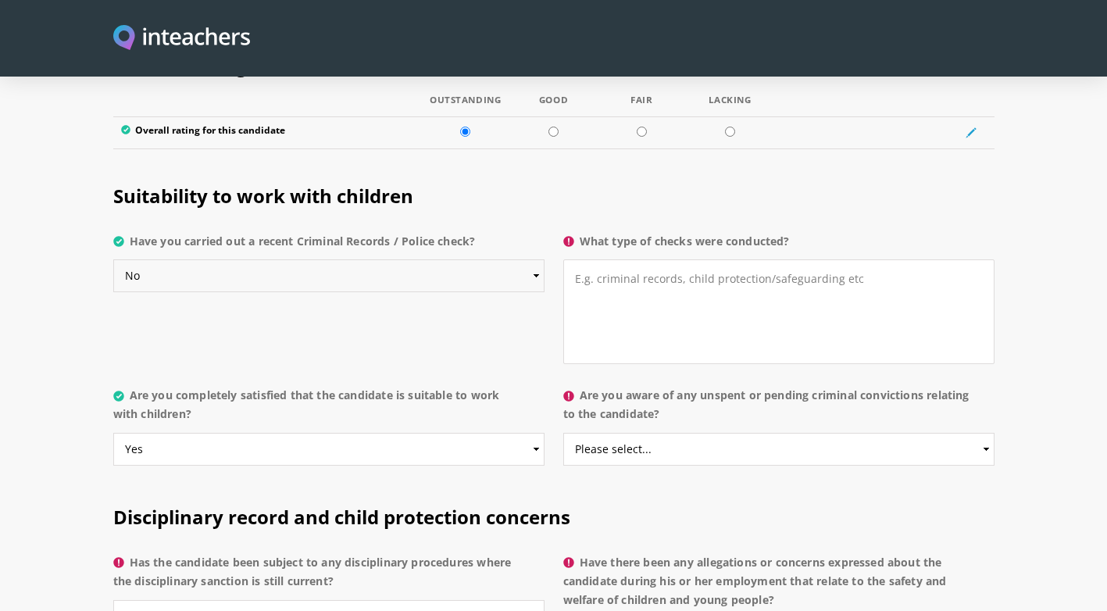
click at [113, 259] on select "Please select... Yes No Do not know" at bounding box center [328, 275] width 431 height 33
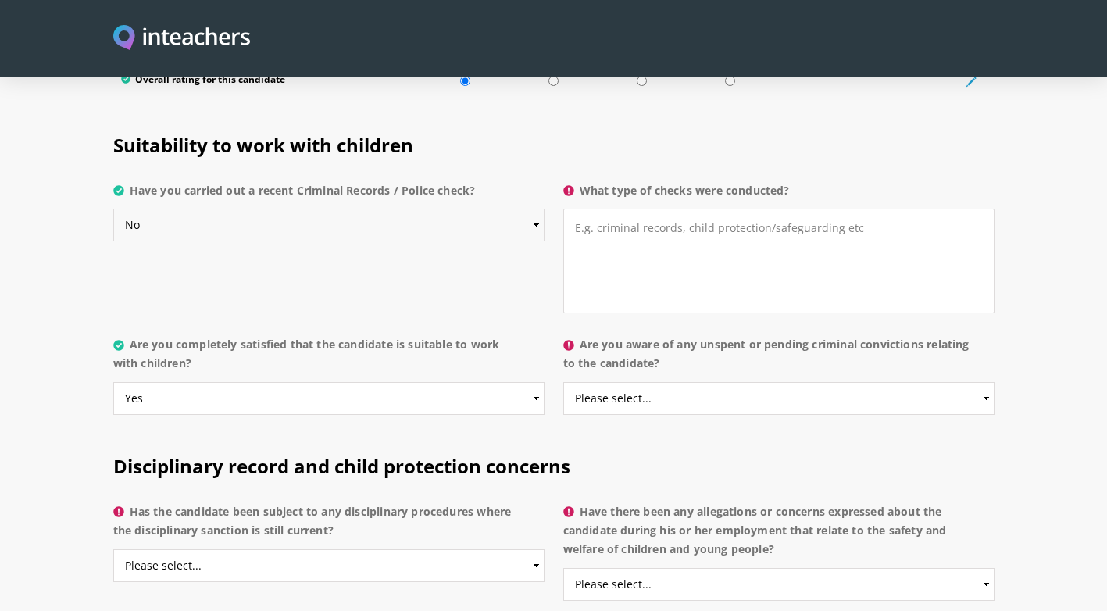
scroll to position [3082, 0]
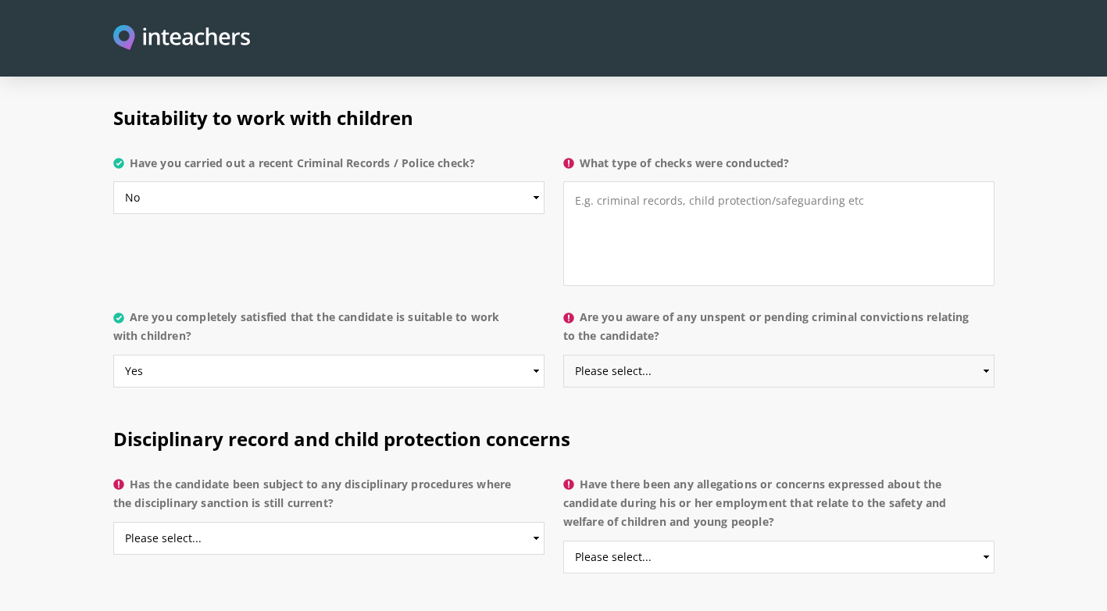
click at [643, 355] on select "Please select... Yes No Do not know" at bounding box center [778, 371] width 431 height 33
select select "No"
click at [563, 355] on select "Please select... Yes No Do not know" at bounding box center [778, 371] width 431 height 33
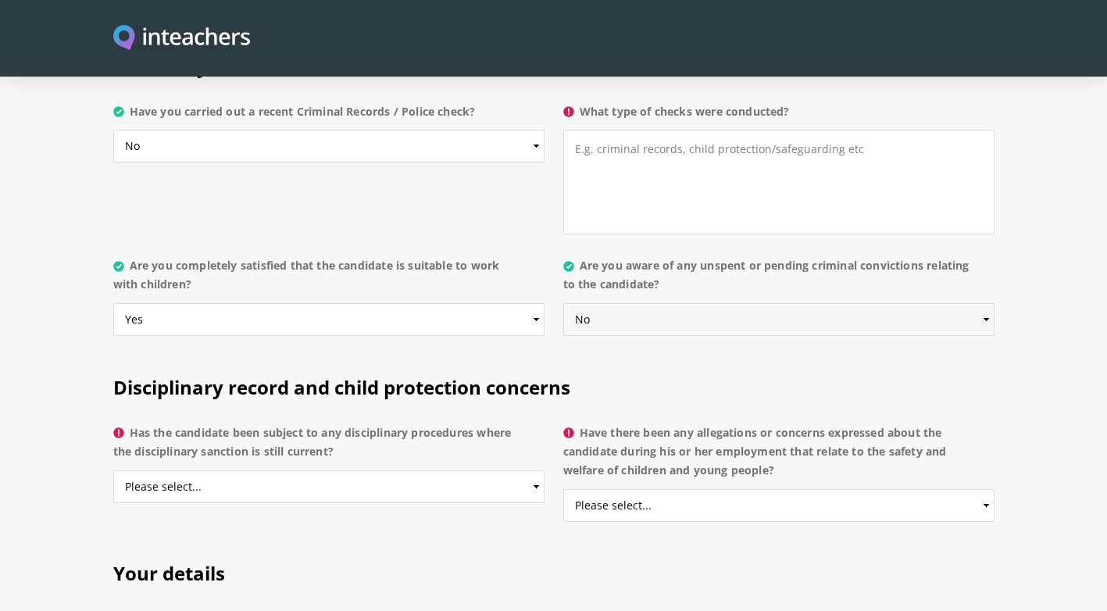
scroll to position [3160, 0]
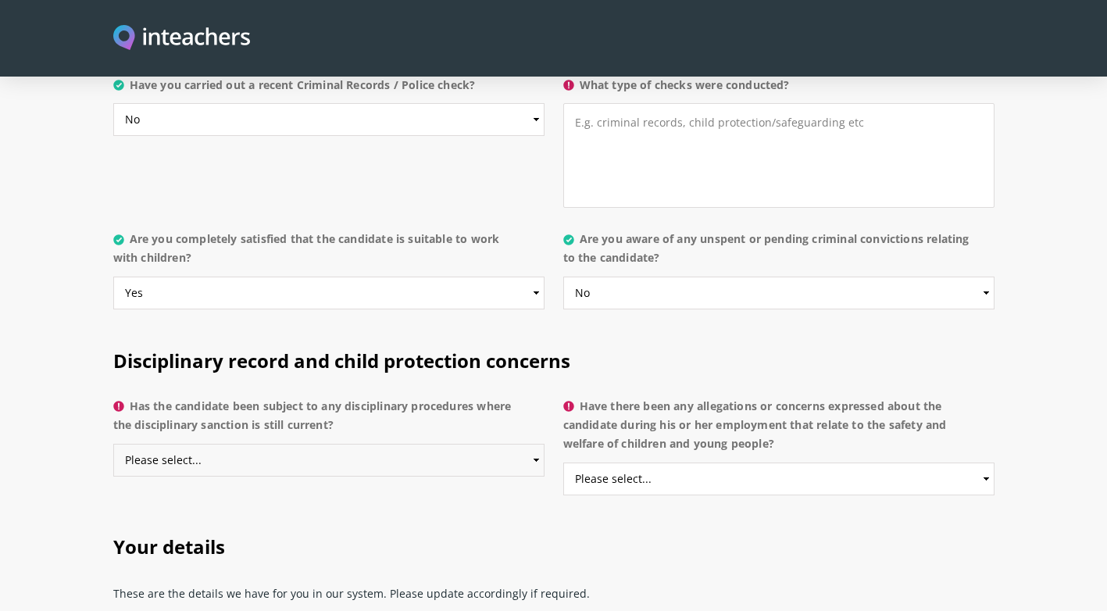
click at [446, 444] on select "Please select... Yes No Do not know" at bounding box center [328, 460] width 431 height 33
select select "No"
click at [113, 444] on select "Please select... Yes No Do not know" at bounding box center [328, 460] width 431 height 33
click at [656, 462] on select "Please select... Yes No Do not know" at bounding box center [778, 478] width 431 height 33
select select "No"
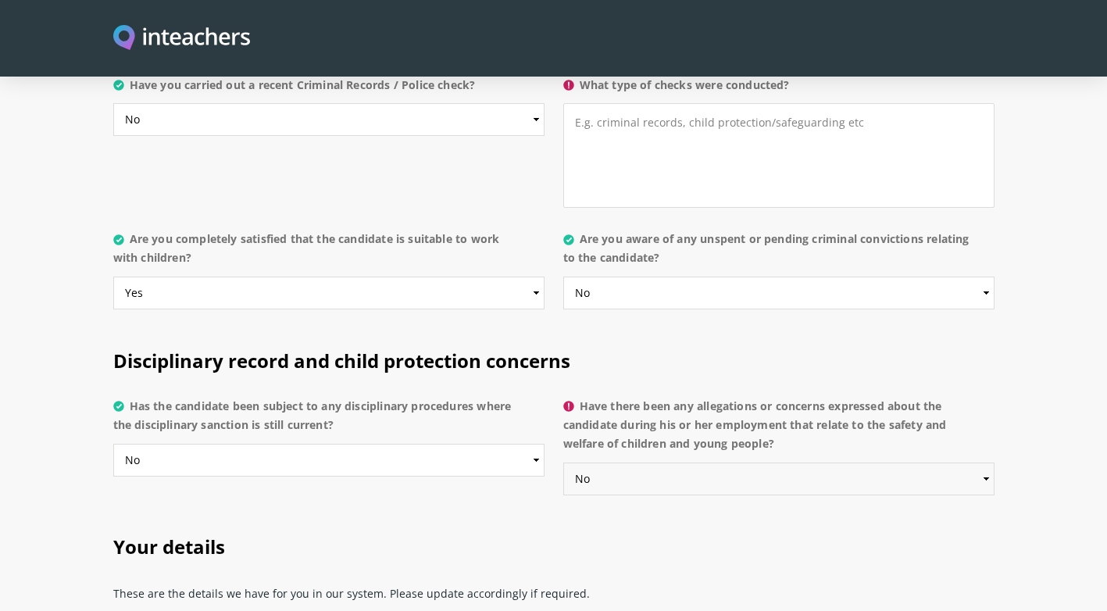
click at [563, 462] on select "Please select... Yes No Do not know" at bounding box center [778, 478] width 431 height 33
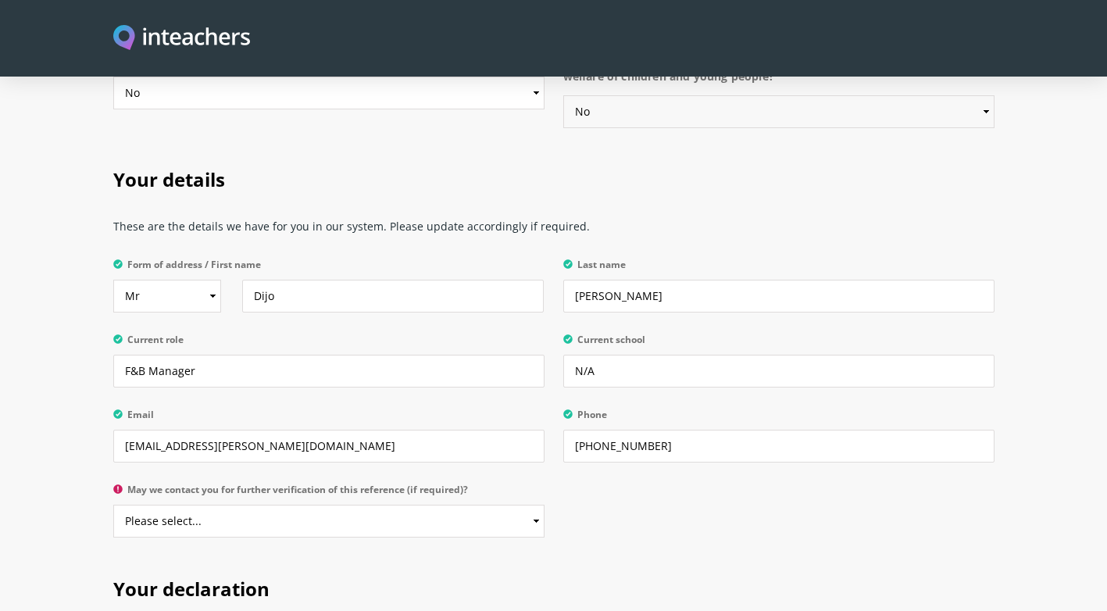
scroll to position [3551, 0]
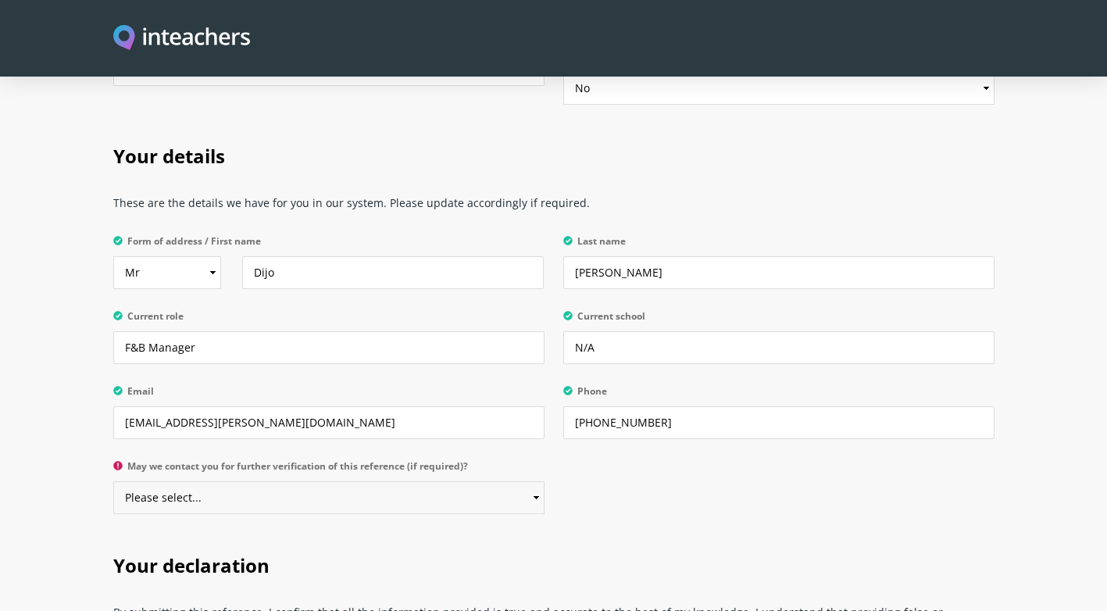
click at [472, 481] on select "Please select... Yes No" at bounding box center [328, 497] width 431 height 33
select select "Yes"
click at [113, 481] on select "Please select... Yes No" at bounding box center [328, 497] width 431 height 33
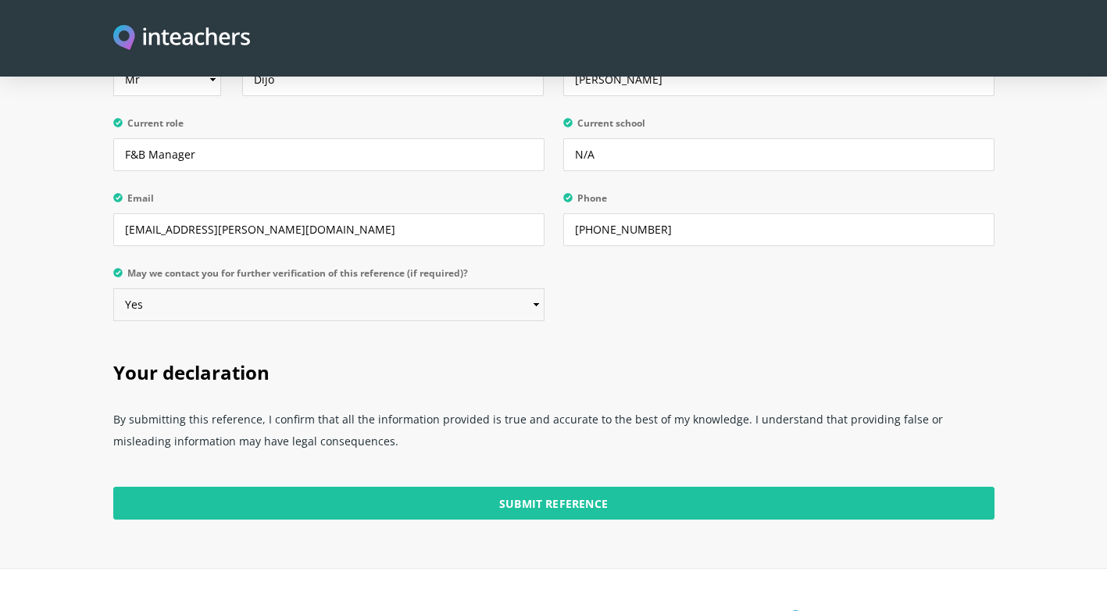
scroll to position [3785, 0]
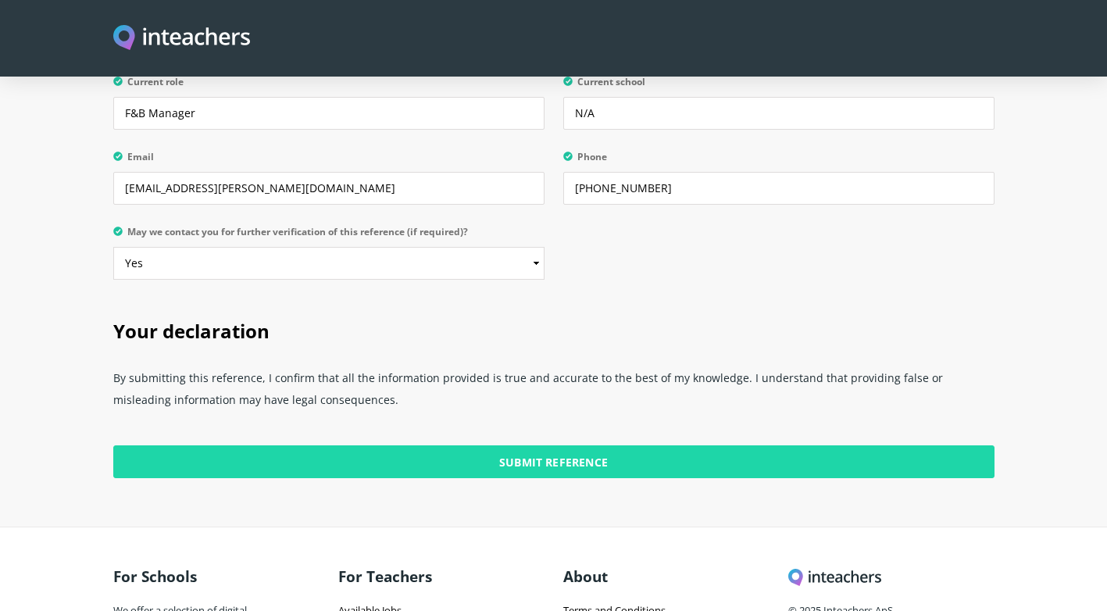
click at [562, 445] on input "Submit Reference" at bounding box center [553, 461] width 881 height 33
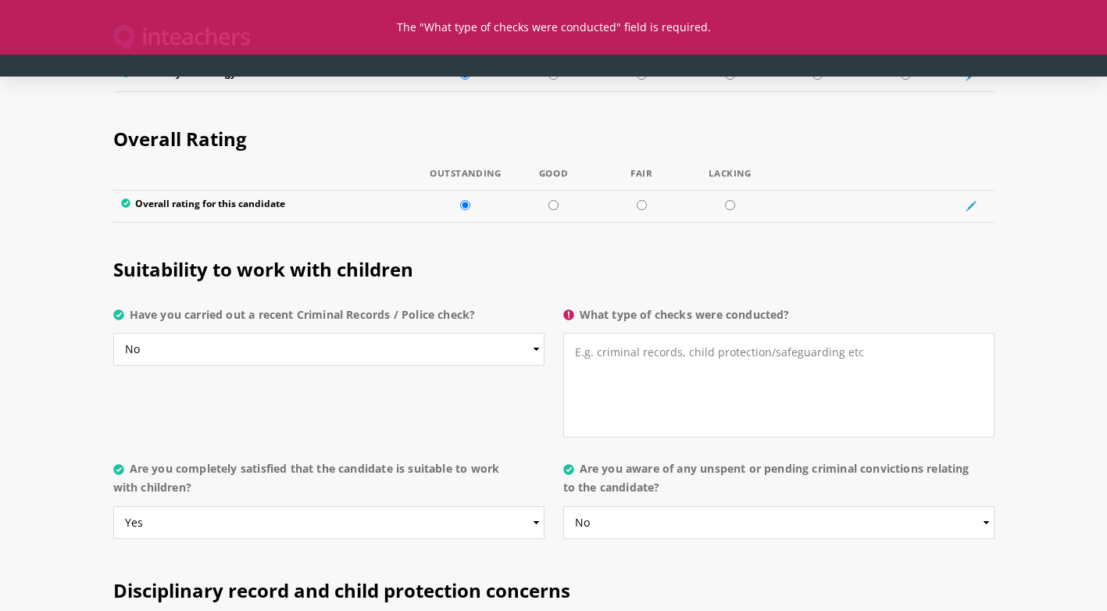
scroll to position [2926, 0]
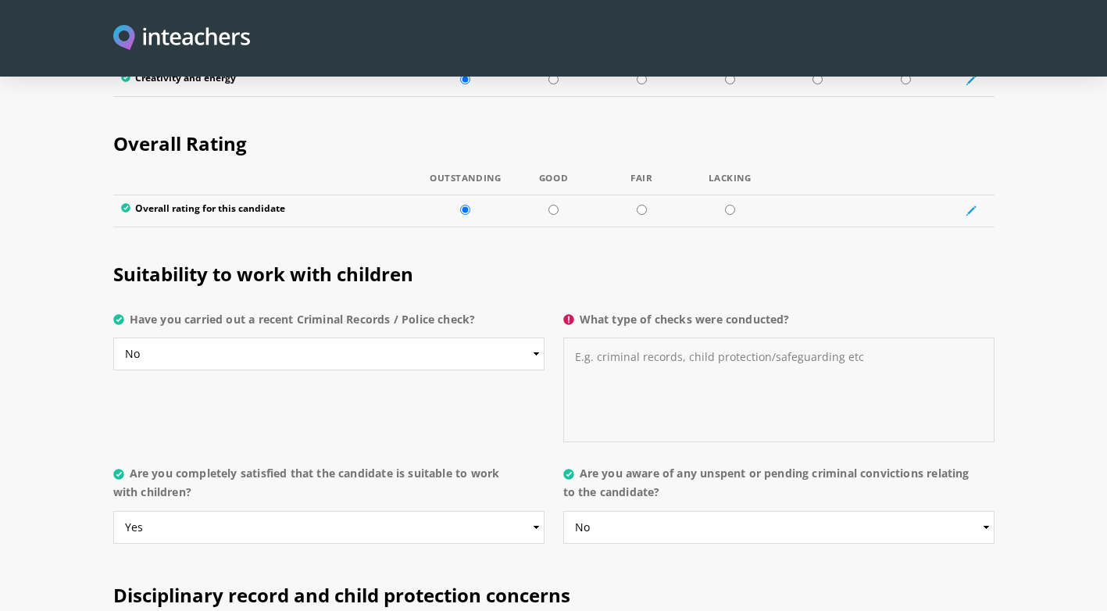
click at [627, 337] on textarea "What type of checks were conducted?" at bounding box center [778, 389] width 431 height 105
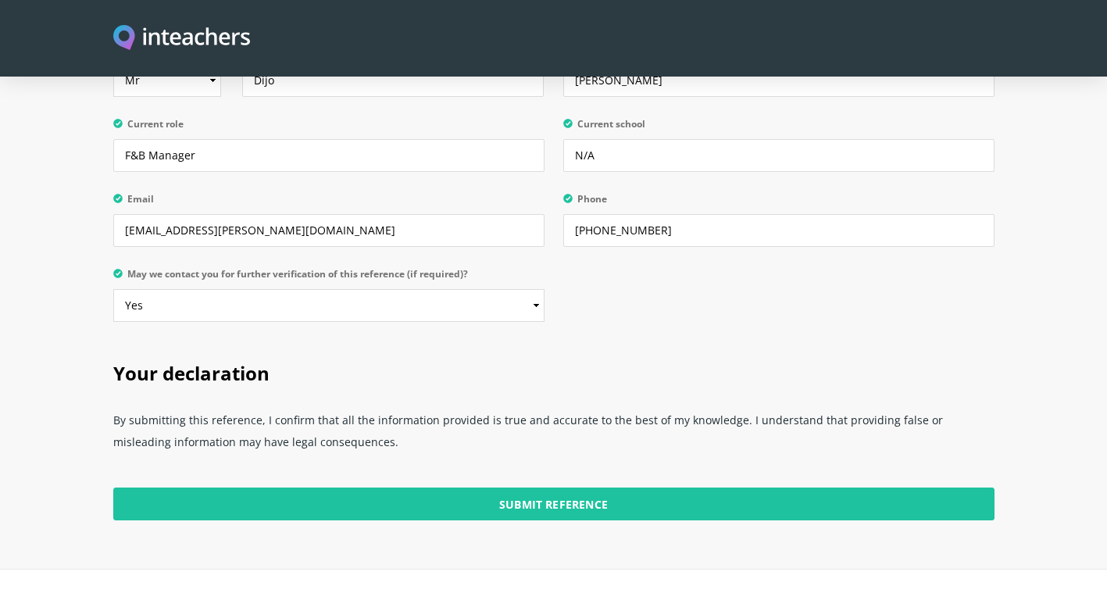
scroll to position [3889, 0]
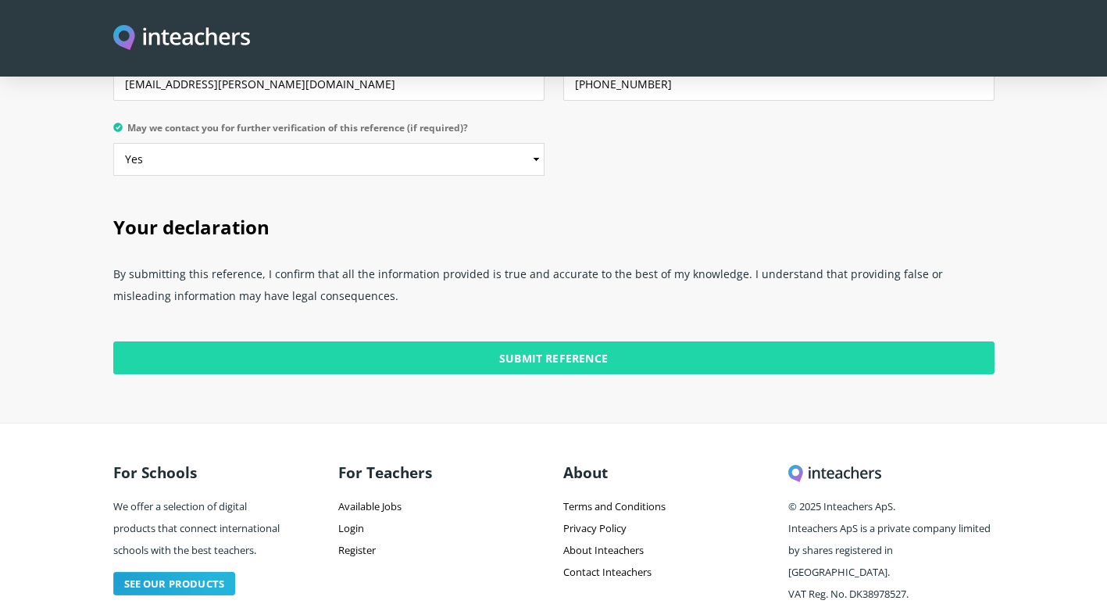
type textarea "N/A"
click at [528, 341] on input "Submit Reference" at bounding box center [553, 357] width 881 height 33
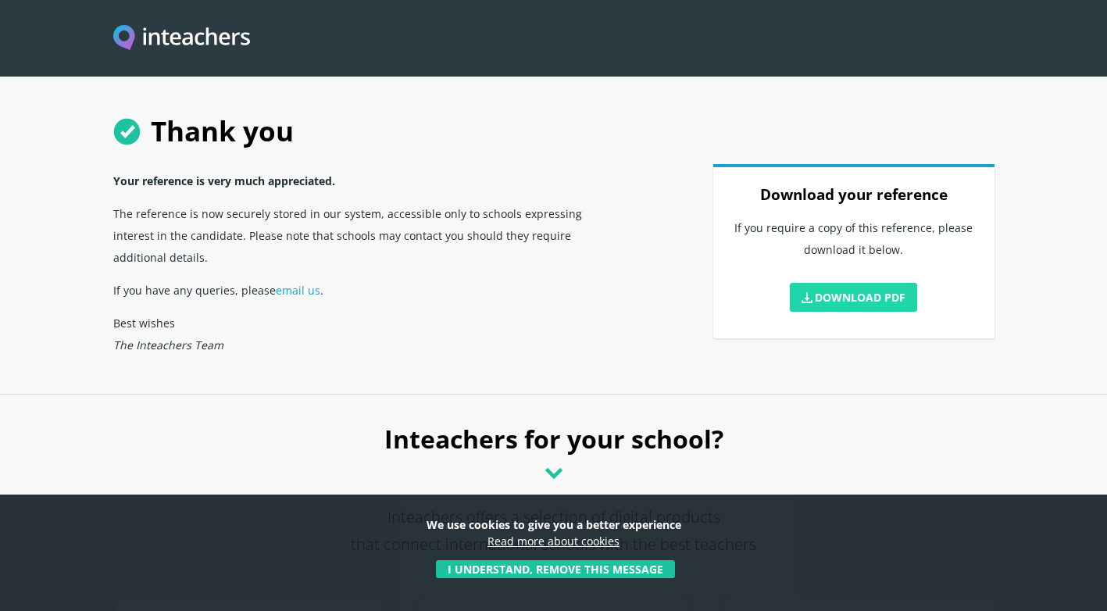
click at [846, 307] on link "Download PDF" at bounding box center [854, 297] width 128 height 29
click at [970, 127] on h1 "Thank you" at bounding box center [553, 131] width 881 height 66
